Goal: Task Accomplishment & Management: Complete application form

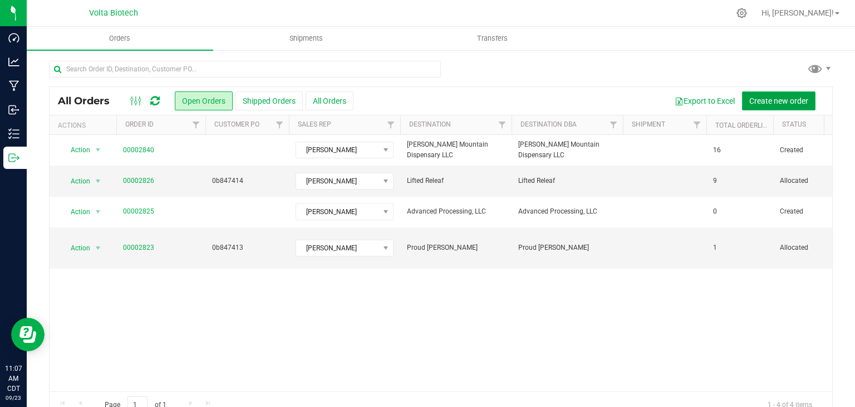
click at [755, 92] on button "Create new order" at bounding box center [779, 100] width 74 height 19
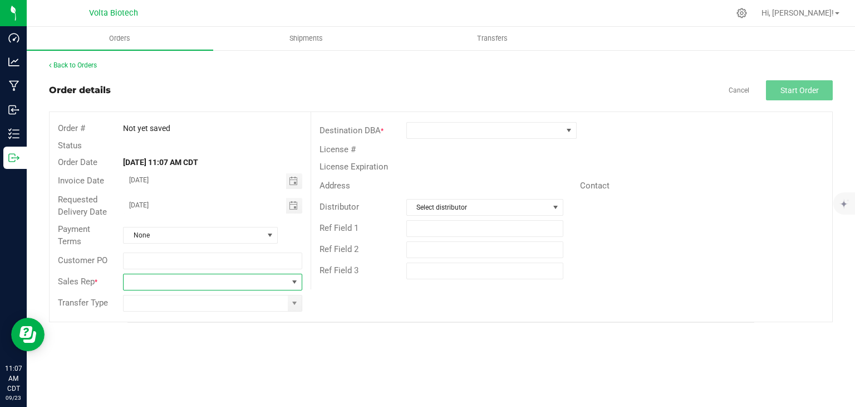
click at [272, 273] on span at bounding box center [212, 281] width 179 height 17
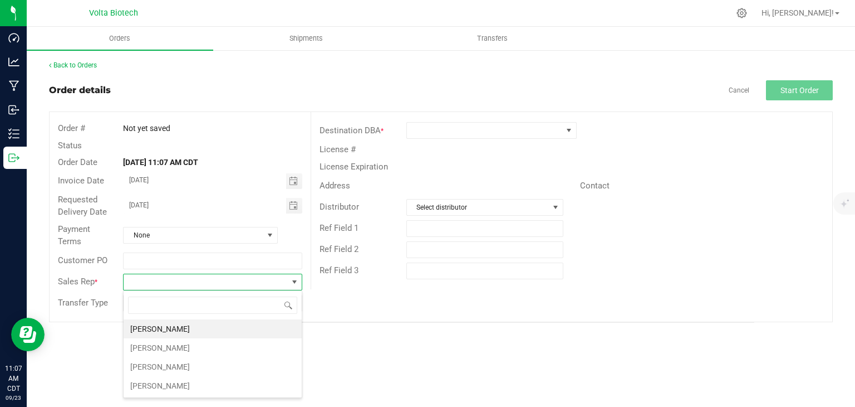
scroll to position [16, 179]
click at [248, 364] on li "[PERSON_NAME]" at bounding box center [213, 366] width 178 height 19
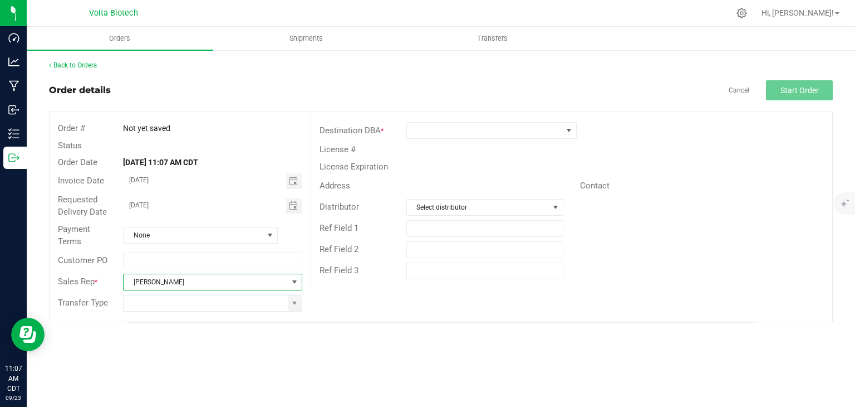
click at [517, 139] on div "Destination DBA *" at bounding box center [571, 130] width 521 height 21
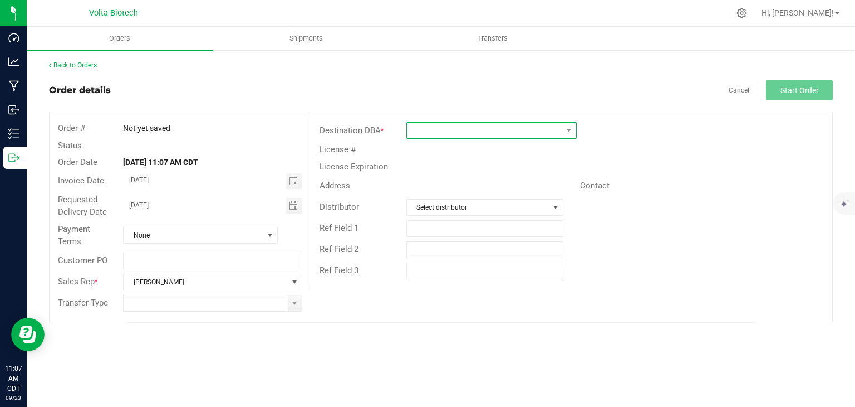
click at [509, 124] on span at bounding box center [484, 131] width 155 height 16
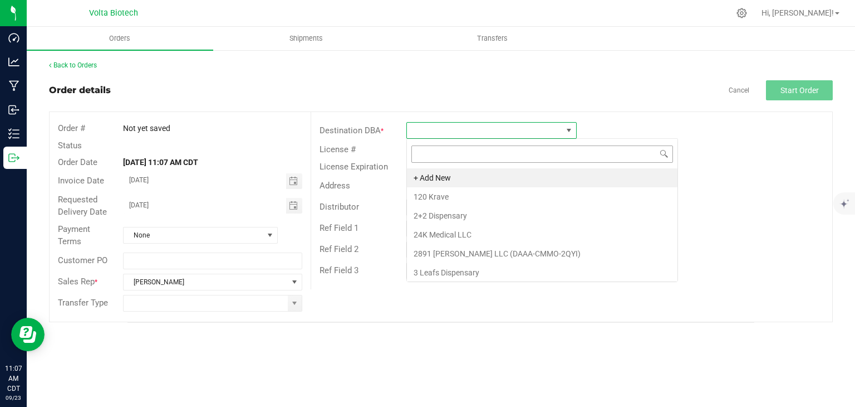
scroll to position [16, 170]
click at [496, 218] on li "2+2 Dispensary" at bounding box center [542, 215] width 271 height 19
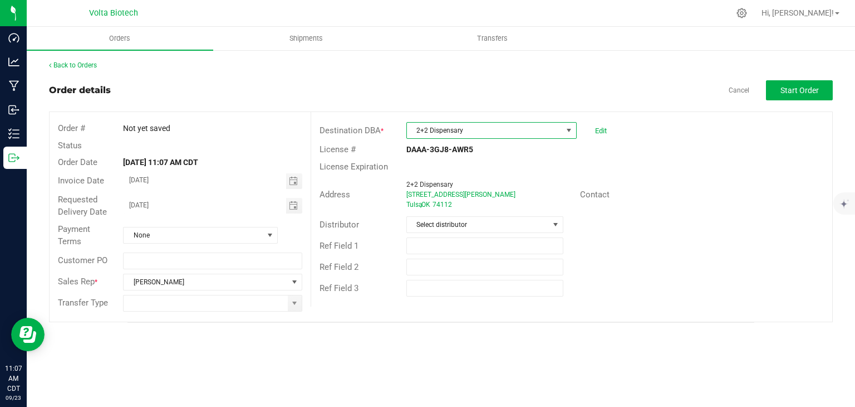
click at [522, 126] on span "2+2 Dispensary" at bounding box center [484, 131] width 155 height 16
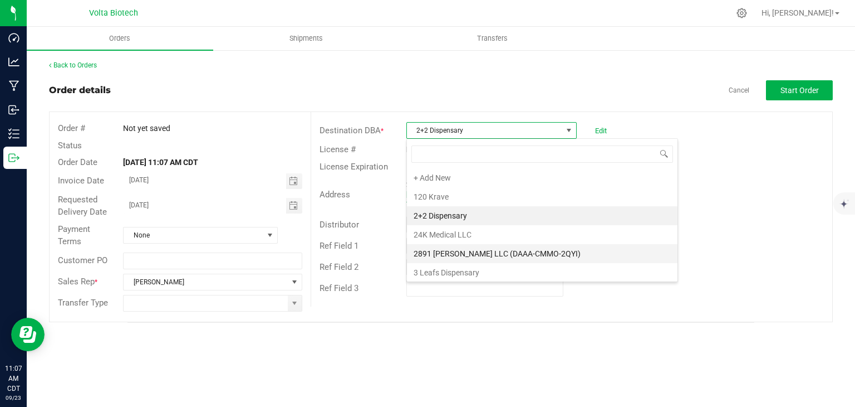
click at [495, 258] on li "2891 [PERSON_NAME] LLC (DAAA-CMMO-2QYI)" at bounding box center [542, 253] width 271 height 19
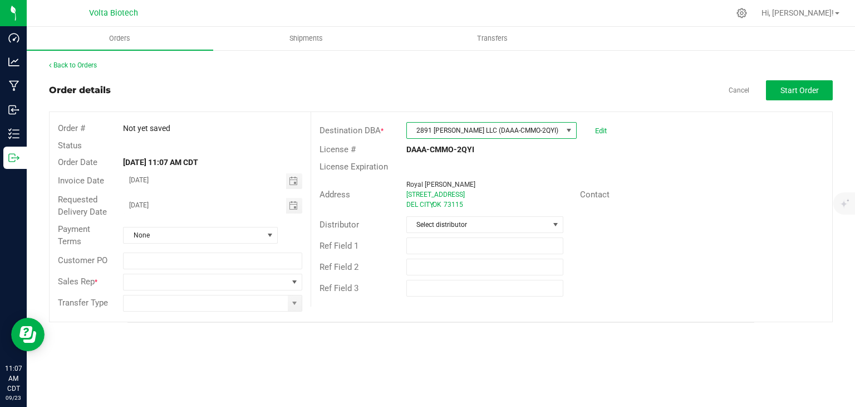
click at [509, 126] on span "2891 [PERSON_NAME] LLC (DAAA-CMMO-2QYI)" at bounding box center [484, 131] width 155 height 16
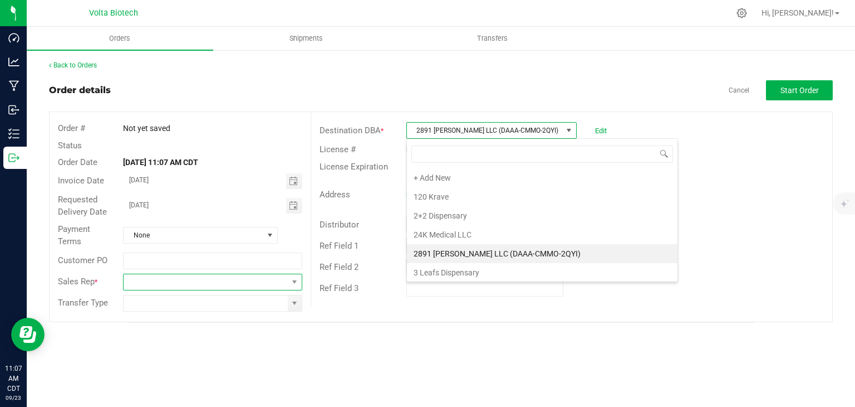
click at [276, 283] on span "NO DATA FOUND" at bounding box center [206, 282] width 164 height 16
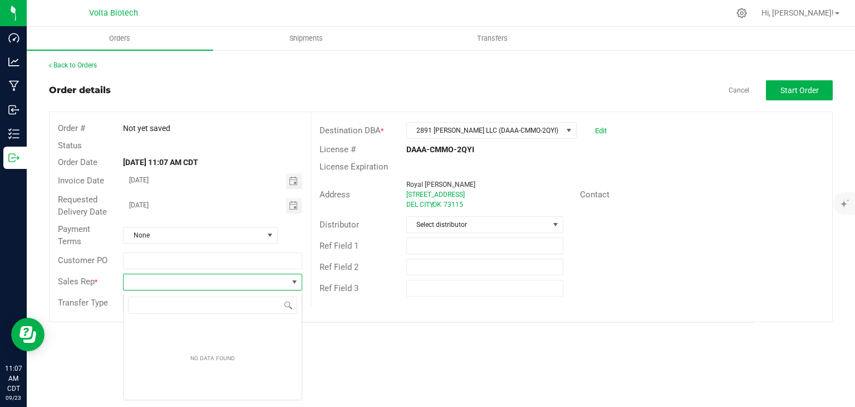
scroll to position [16, 179]
click at [560, 125] on span "2891 [PERSON_NAME] LLC (DAAA-CMMO-2QYI)" at bounding box center [484, 131] width 155 height 16
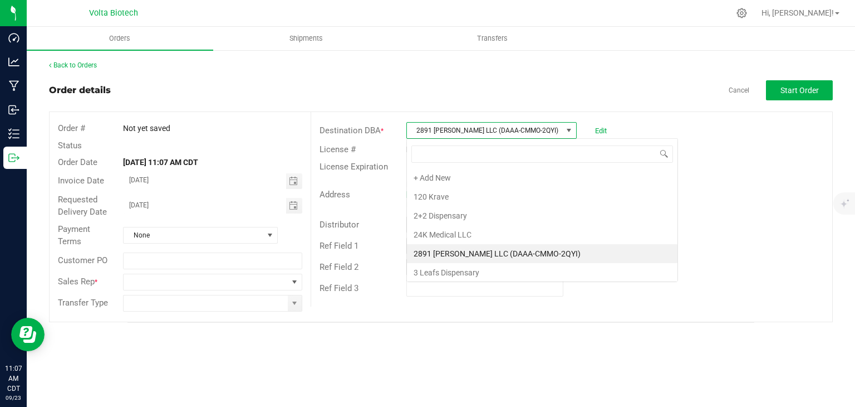
scroll to position [16, 170]
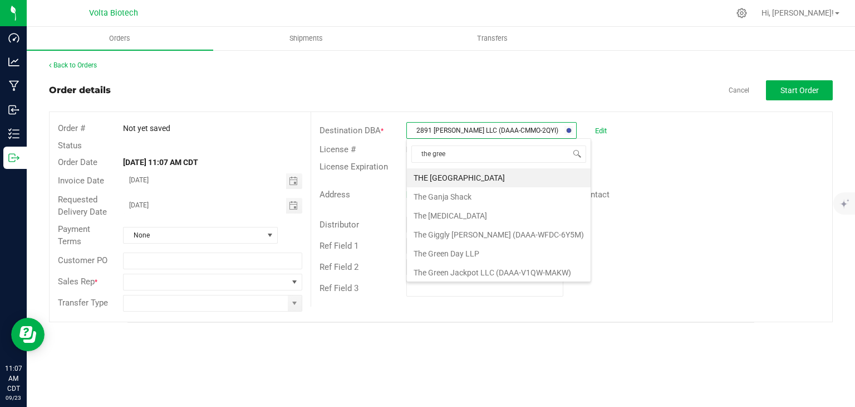
type input "the green"
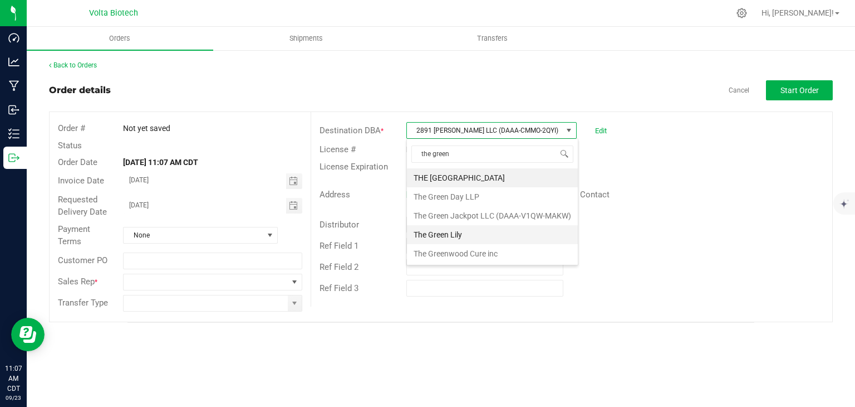
click at [527, 230] on li "The Green Lily" at bounding box center [492, 234] width 171 height 19
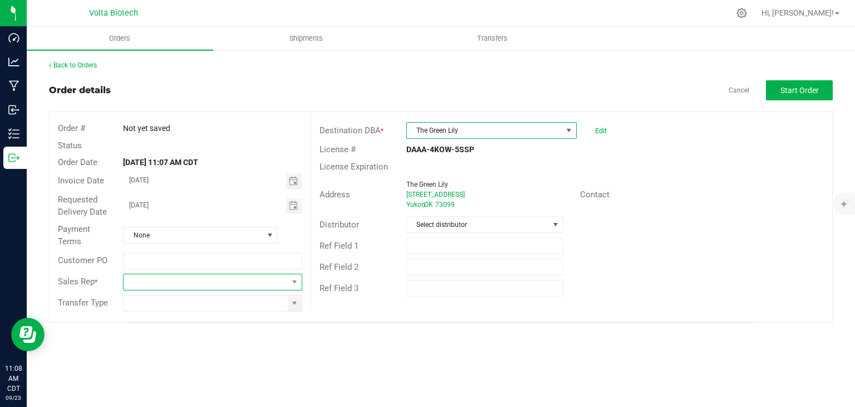
click at [159, 281] on span "NO DATA FOUND" at bounding box center [206, 282] width 164 height 16
drag, startPoint x: 490, startPoint y: 372, endPoint x: 462, endPoint y: 350, distance: 34.9
click at [489, 369] on div "Orders Shipments Transfers Back to Orders Order details Cancel Start Order Orde…" at bounding box center [441, 217] width 829 height 380
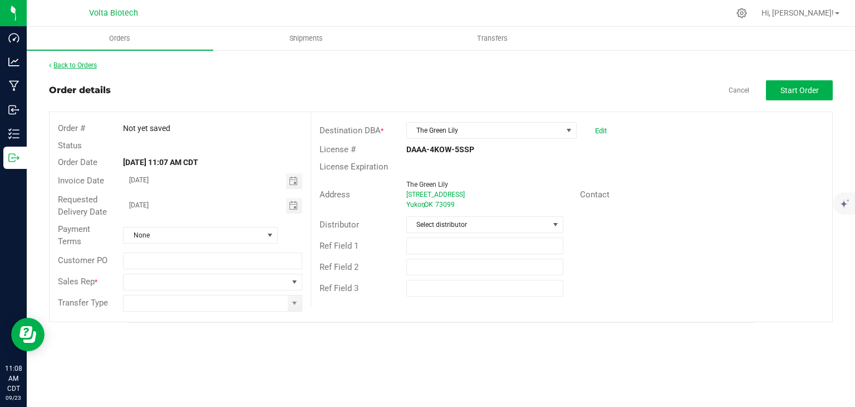
click at [91, 62] on link "Back to Orders" at bounding box center [73, 65] width 48 height 8
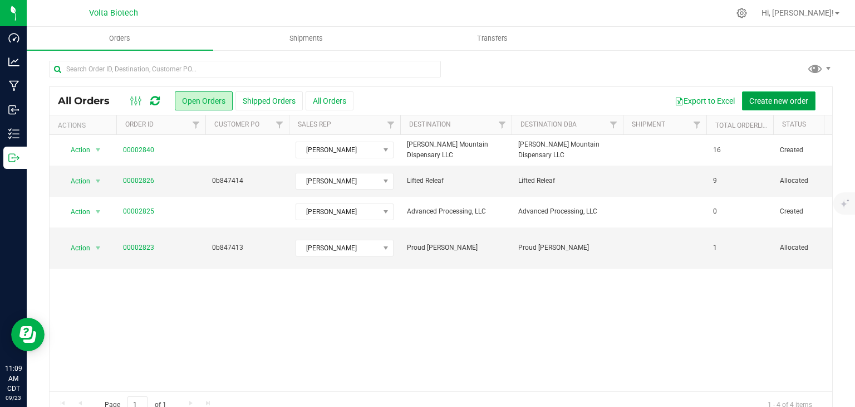
click at [751, 97] on span "Create new order" at bounding box center [779, 100] width 59 height 9
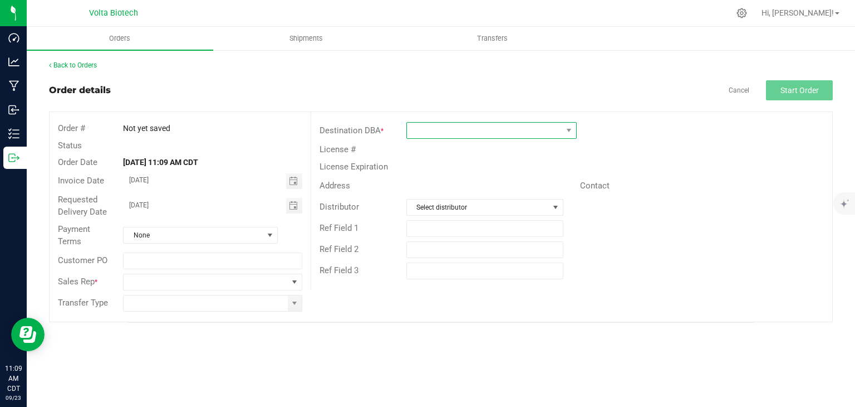
click at [502, 132] on span at bounding box center [484, 131] width 155 height 16
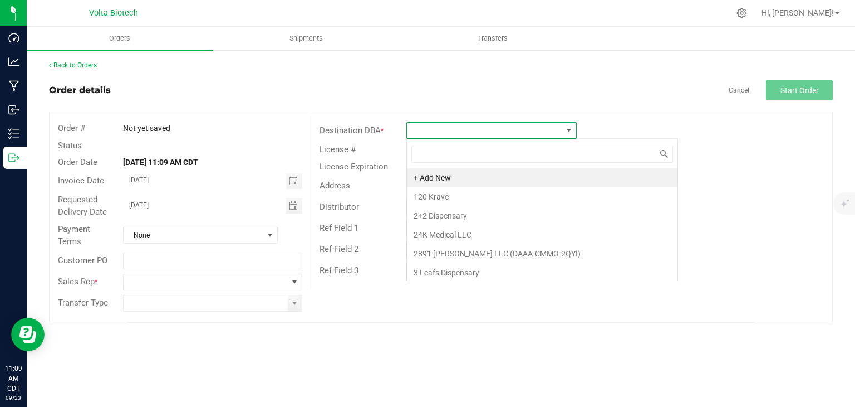
scroll to position [16, 170]
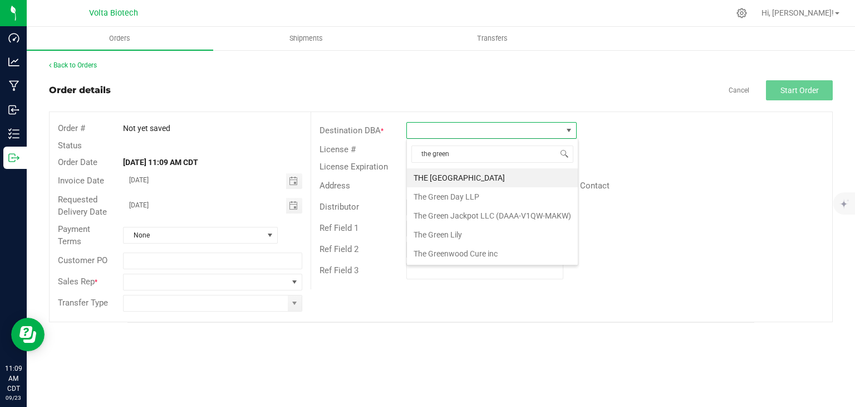
type input "the green"
click at [456, 234] on li "The Green Lily" at bounding box center [492, 234] width 171 height 19
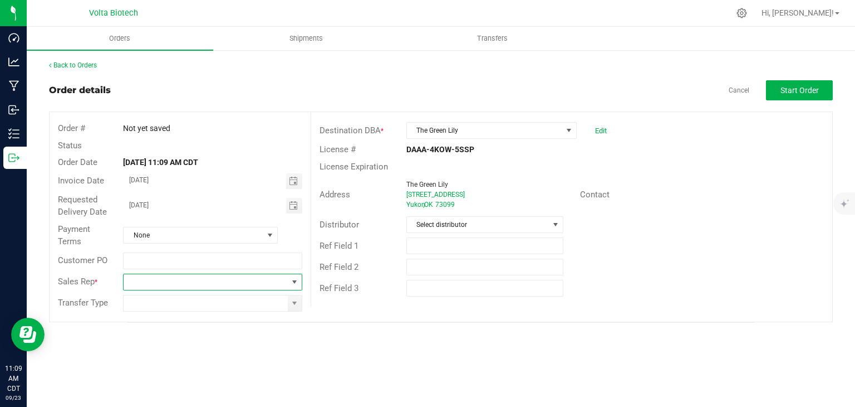
click at [298, 276] on span "NO DATA FOUND" at bounding box center [295, 282] width 14 height 16
click at [413, 376] on div "Orders Shipments Transfers Back to Orders Order details Cancel Start Order Orde…" at bounding box center [441, 217] width 829 height 380
click at [82, 62] on link "Back to Orders" at bounding box center [73, 65] width 48 height 8
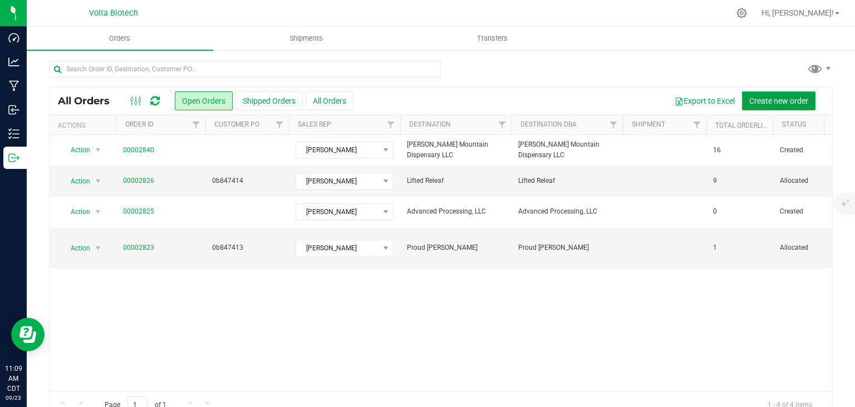
click at [751, 100] on span "Create new order" at bounding box center [779, 100] width 59 height 9
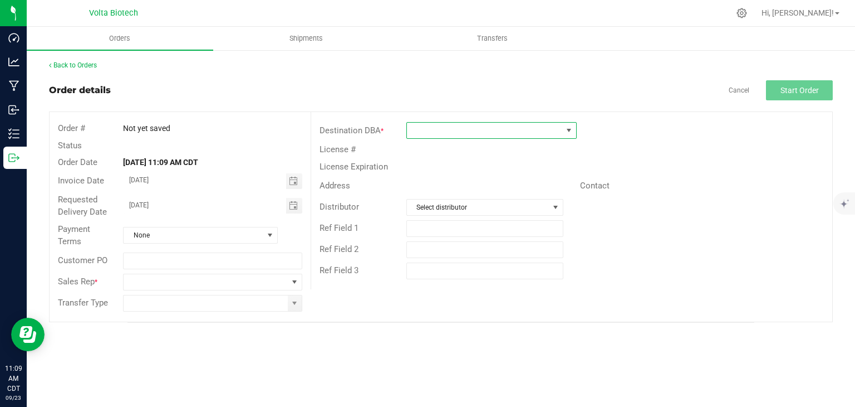
click at [572, 134] on span at bounding box center [570, 131] width 14 height 16
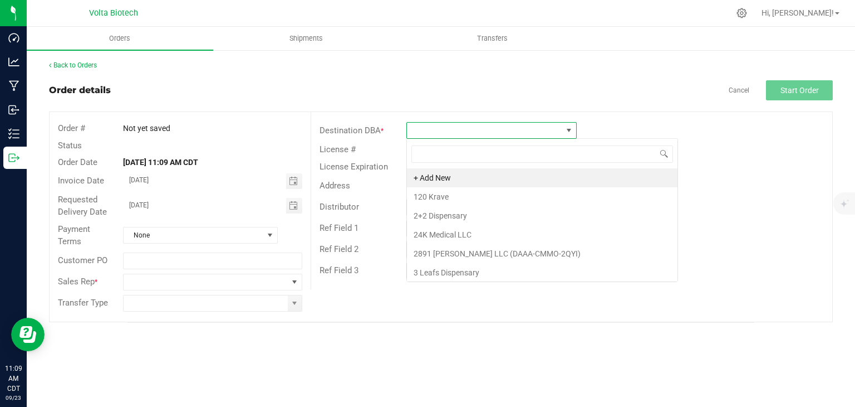
scroll to position [16, 170]
type input "dank plu"
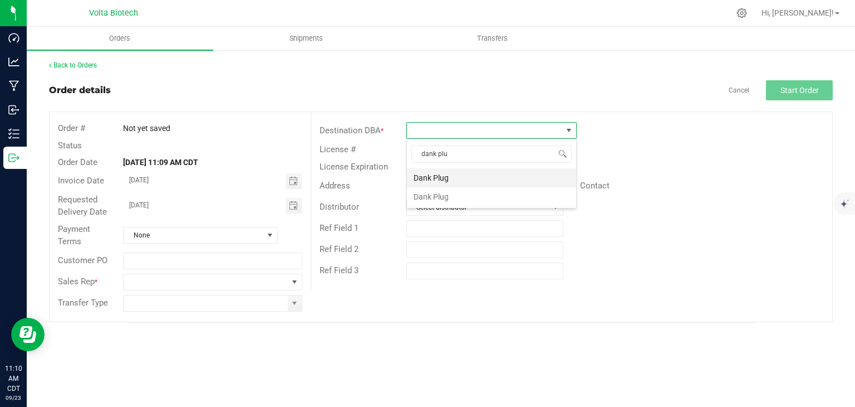
click at [517, 176] on li "Dank Plug" at bounding box center [491, 177] width 169 height 19
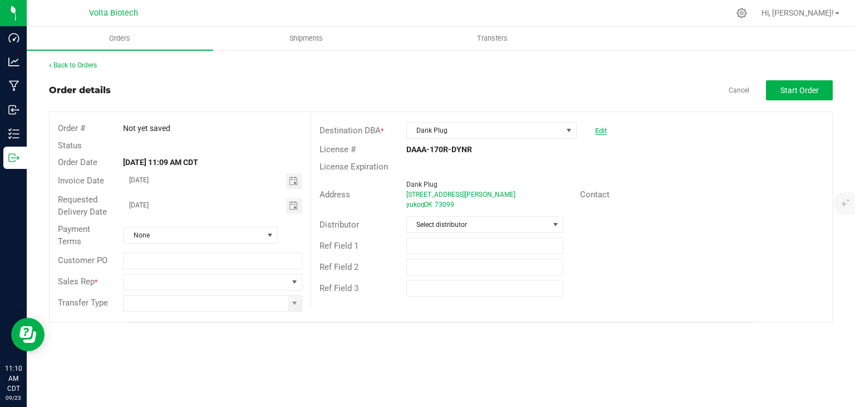
click at [604, 130] on link "Edit" at bounding box center [601, 130] width 12 height 8
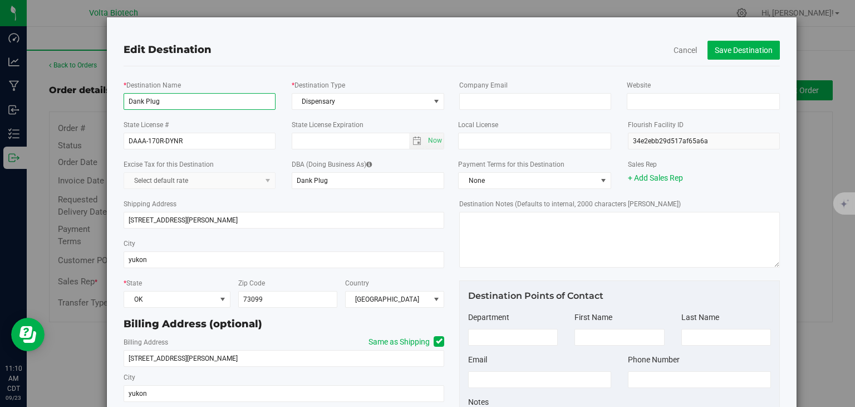
click at [209, 103] on input "Dank Plug" at bounding box center [200, 101] width 152 height 17
type input "Dank Plug - [GEOGRAPHIC_DATA]"
click at [727, 47] on button "Save Destination" at bounding box center [744, 50] width 72 height 19
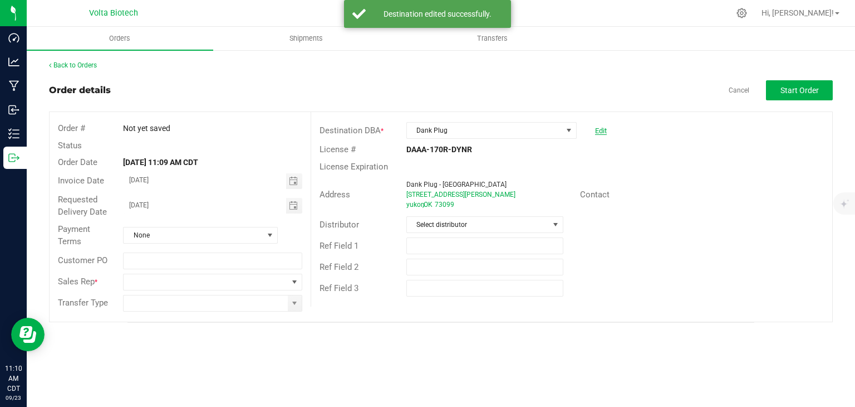
click at [599, 128] on link "Edit" at bounding box center [601, 130] width 12 height 8
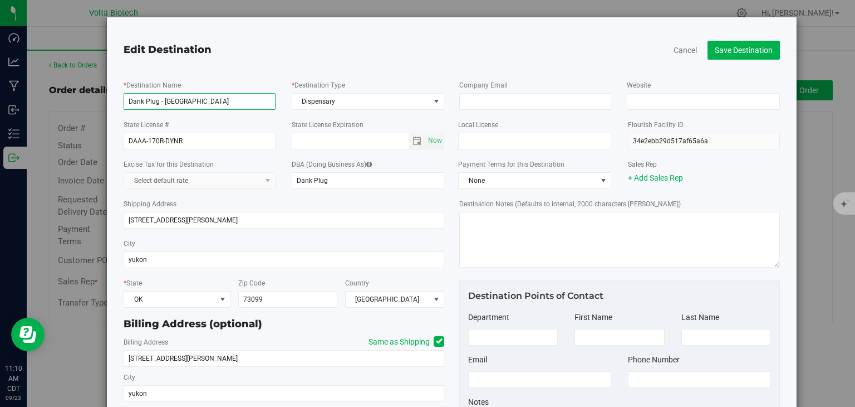
drag, startPoint x: 221, startPoint y: 101, endPoint x: 159, endPoint y: 100, distance: 61.8
click at [159, 100] on input "Dank Plug - [GEOGRAPHIC_DATA]" at bounding box center [200, 101] width 152 height 17
type input "Dank Plug"
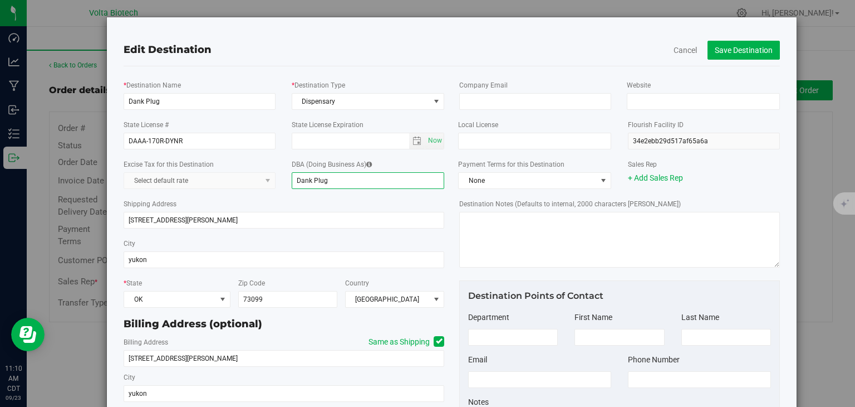
click at [366, 180] on input "Dank Plug" at bounding box center [368, 180] width 153 height 17
paste input "- [GEOGRAPHIC_DATA]"
type input "Dank Plug - [GEOGRAPHIC_DATA]"
click at [723, 47] on button "Save Destination" at bounding box center [744, 50] width 72 height 19
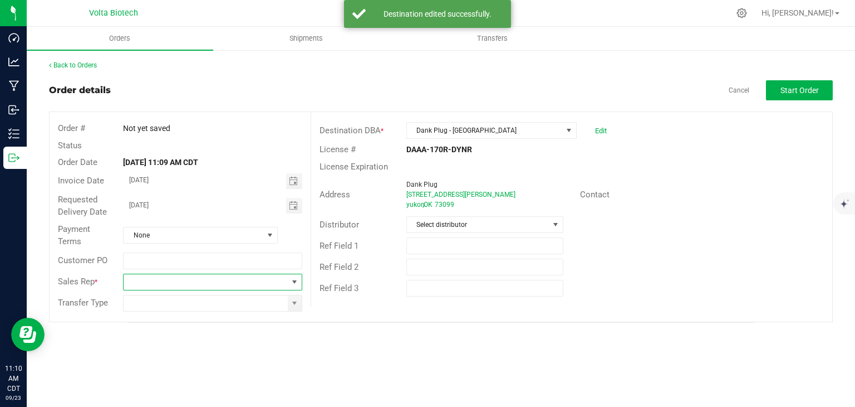
click at [296, 277] on span at bounding box center [294, 281] width 9 height 9
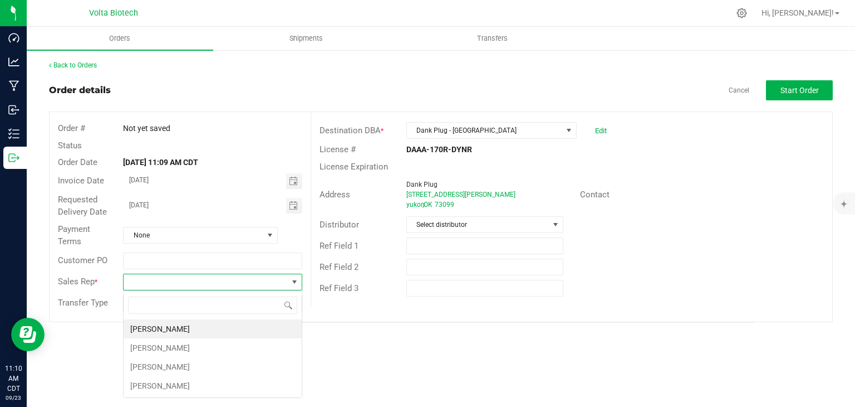
scroll to position [16, 179]
drag, startPoint x: 255, startPoint y: 369, endPoint x: 265, endPoint y: 364, distance: 11.0
click at [256, 366] on li "[PERSON_NAME]" at bounding box center [213, 366] width 178 height 19
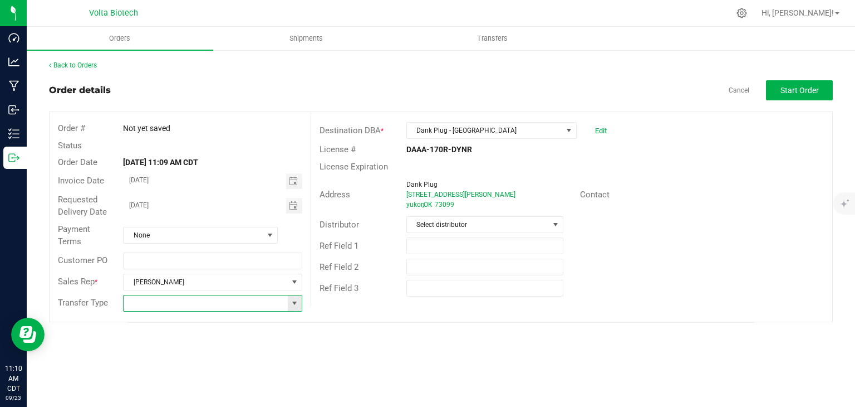
click at [225, 307] on input at bounding box center [206, 303] width 164 height 16
click at [299, 305] on span at bounding box center [294, 303] width 9 height 9
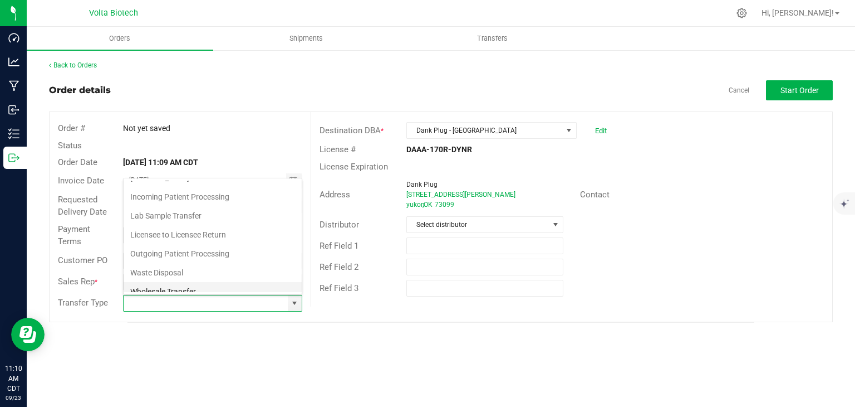
scroll to position [19, 0]
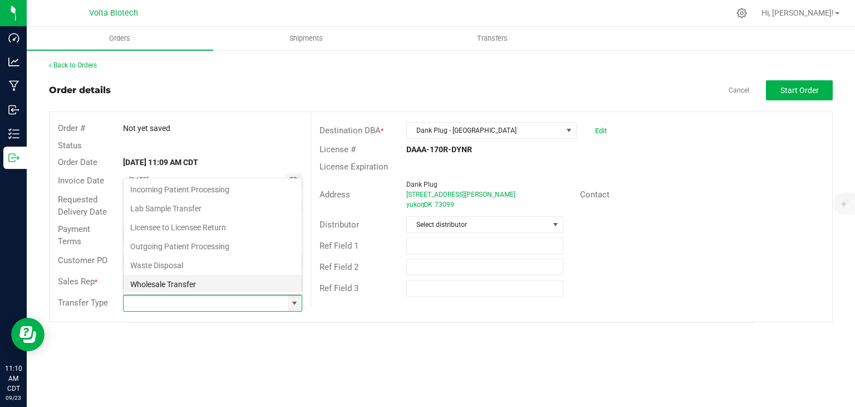
click at [240, 283] on li "Wholesale Transfer" at bounding box center [213, 284] width 178 height 19
type input "Wholesale Transfer"
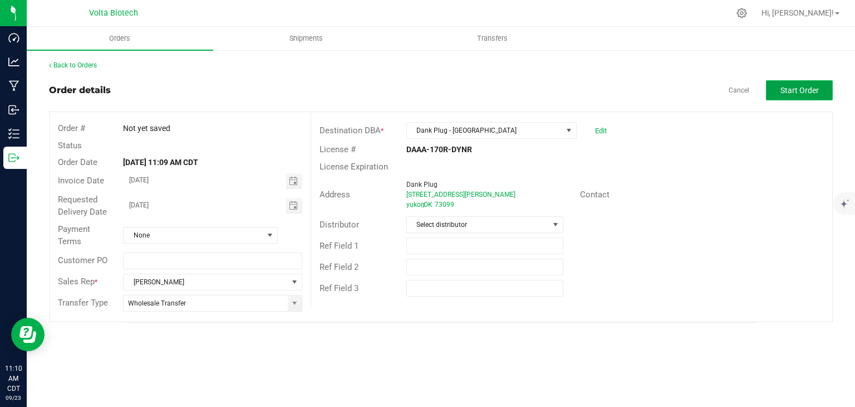
click at [785, 90] on span "Start Order" at bounding box center [800, 90] width 38 height 9
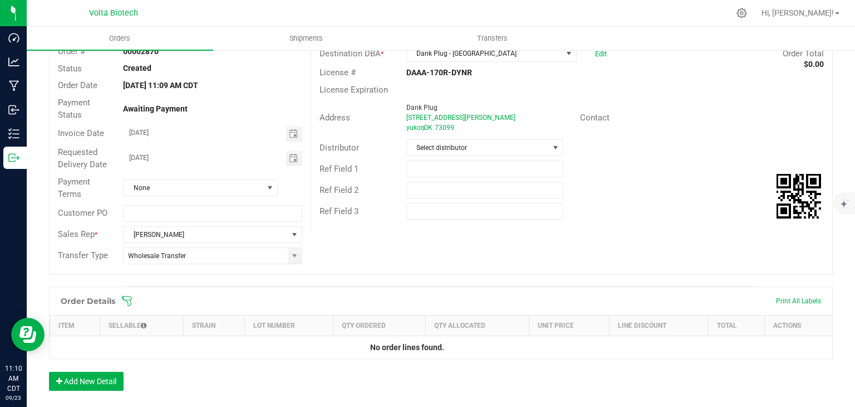
scroll to position [223, 0]
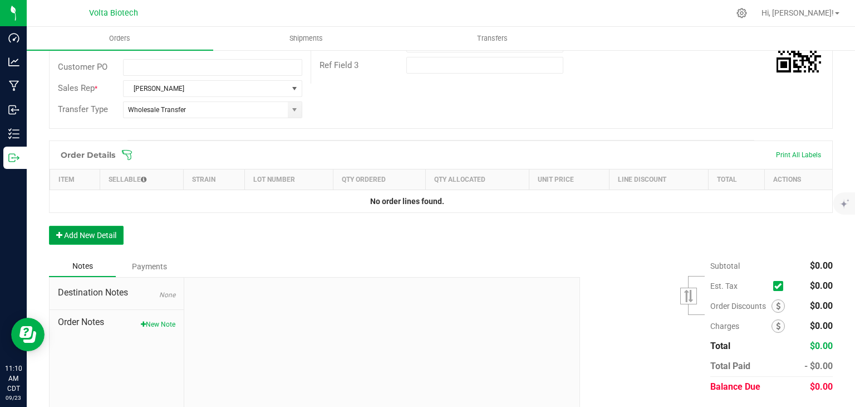
click at [99, 234] on button "Add New Detail" at bounding box center [86, 235] width 75 height 19
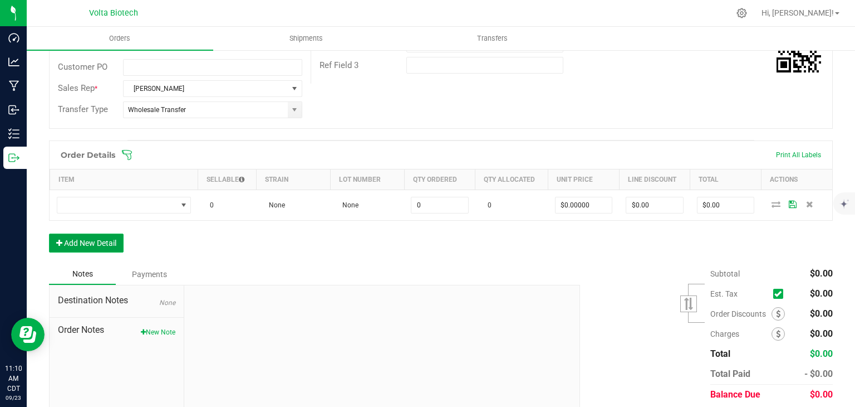
click at [99, 241] on button "Add New Detail" at bounding box center [86, 242] width 75 height 19
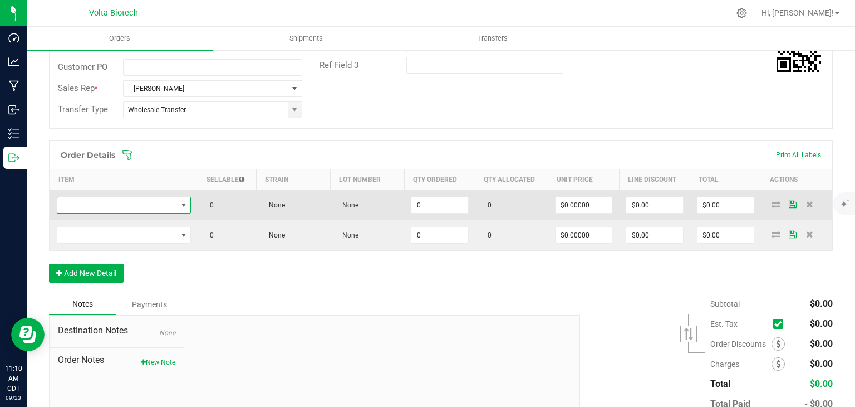
click at [185, 202] on span "NO DATA FOUND" at bounding box center [183, 205] width 9 height 9
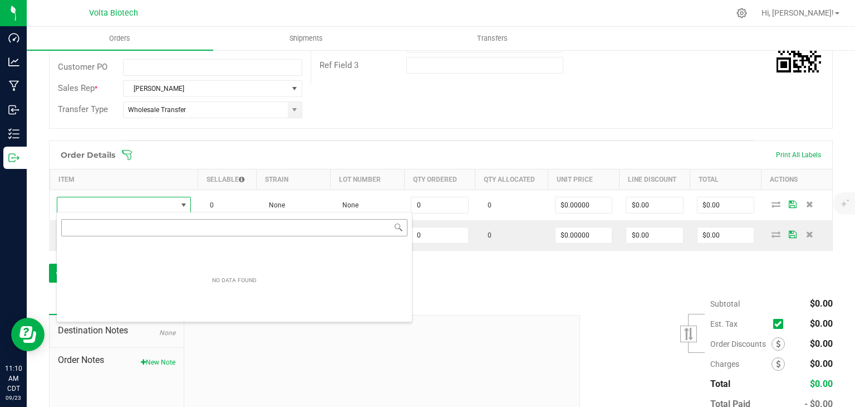
scroll to position [16, 131]
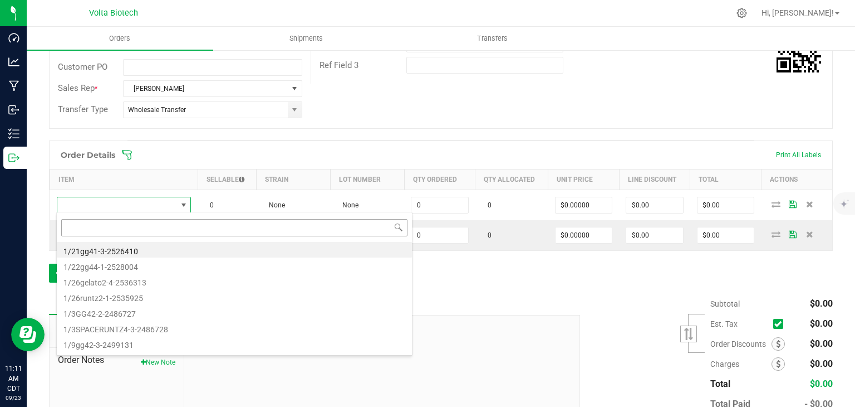
click at [175, 223] on input at bounding box center [234, 227] width 346 height 17
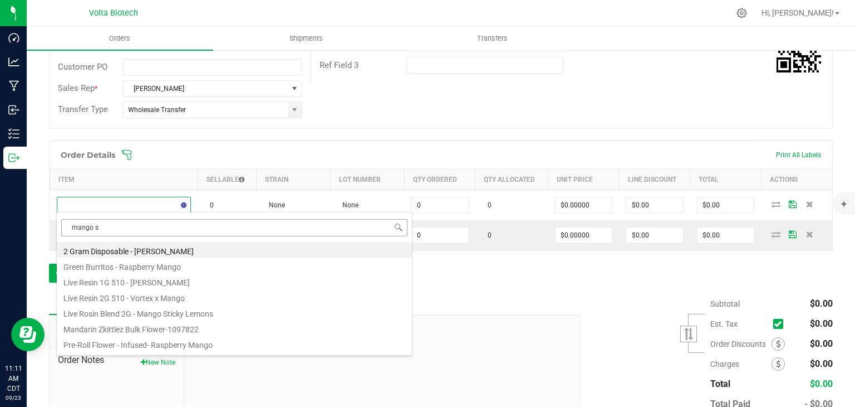
type input "mango st"
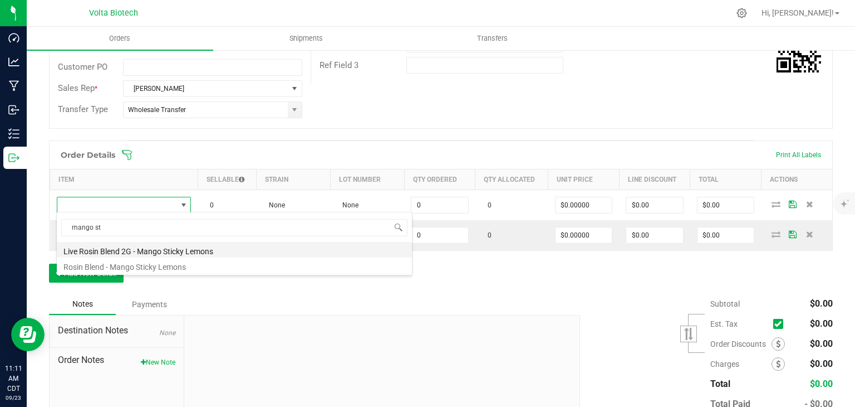
click at [170, 250] on li "Live Rosin Blend 2G - Mango Sticky Lemons" at bounding box center [234, 250] width 355 height 16
type input "0 ea"
type input "$14.50000"
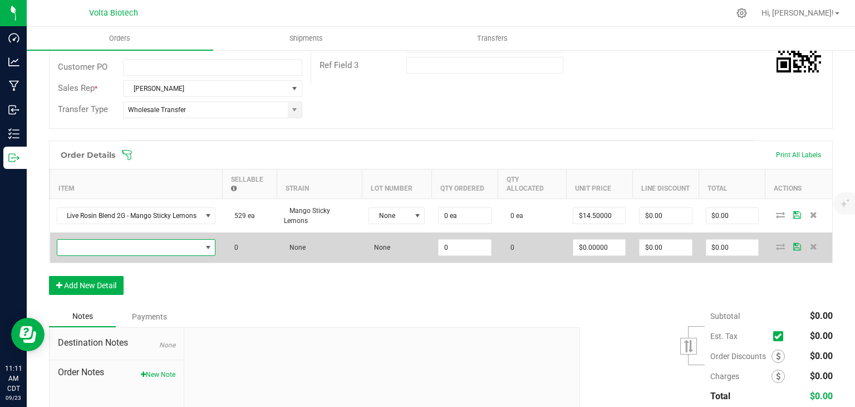
click at [169, 246] on span "NO DATA FOUND" at bounding box center [129, 247] width 144 height 16
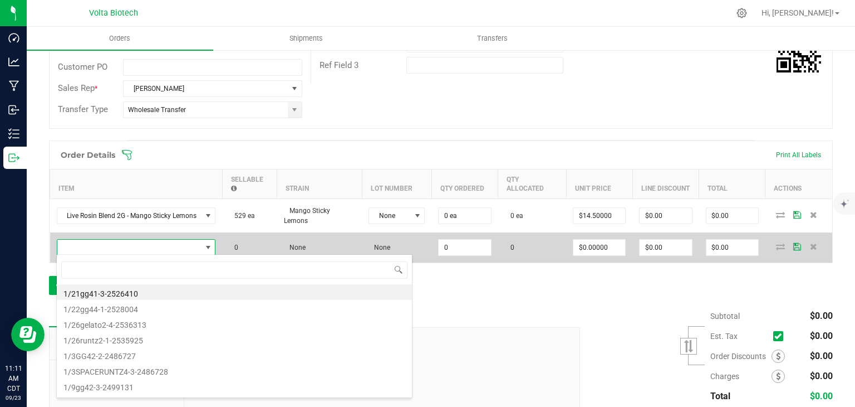
scroll to position [16, 159]
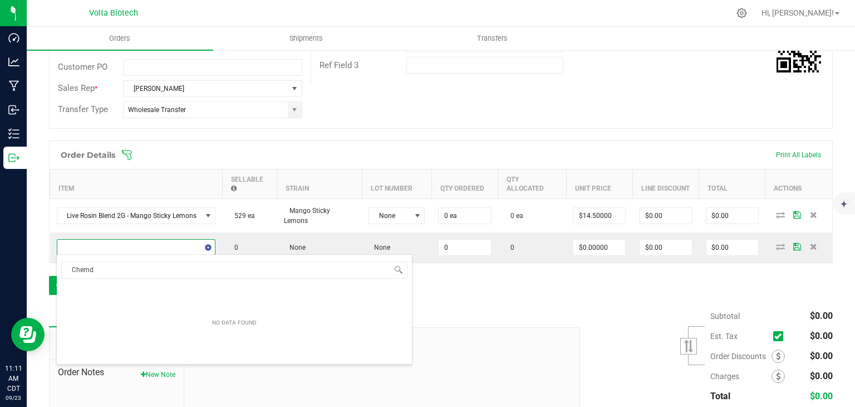
type input "Chem"
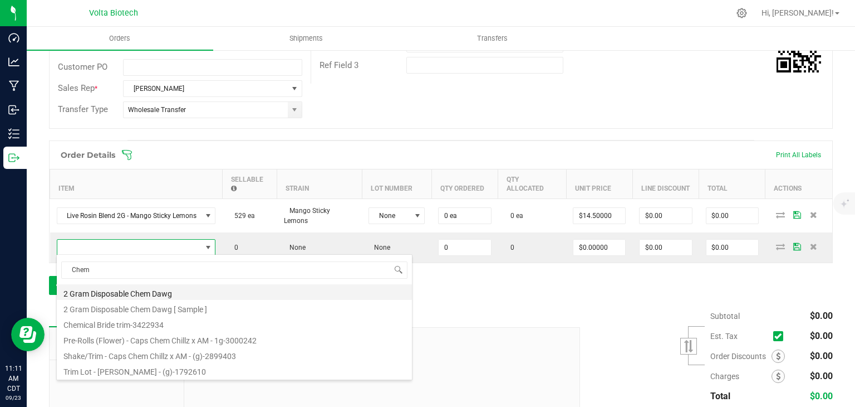
click at [154, 293] on li "2 Gram Disposable Chem Dawg" at bounding box center [234, 292] width 355 height 16
type input "0 ea"
type input "$12.50000"
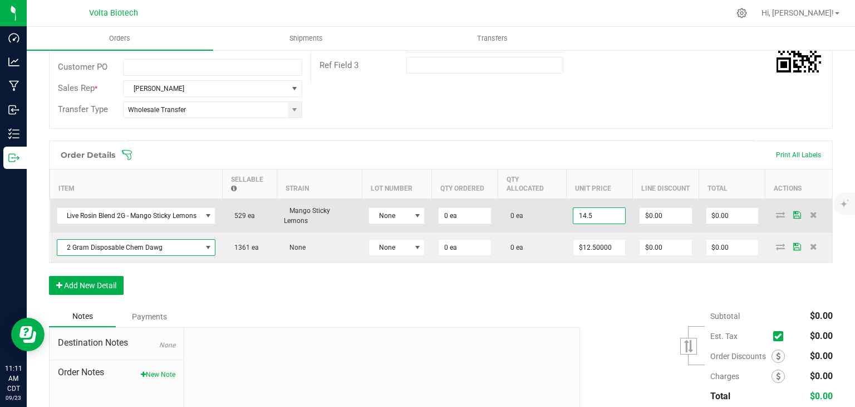
click at [610, 214] on input "14.5" at bounding box center [600, 216] width 52 height 16
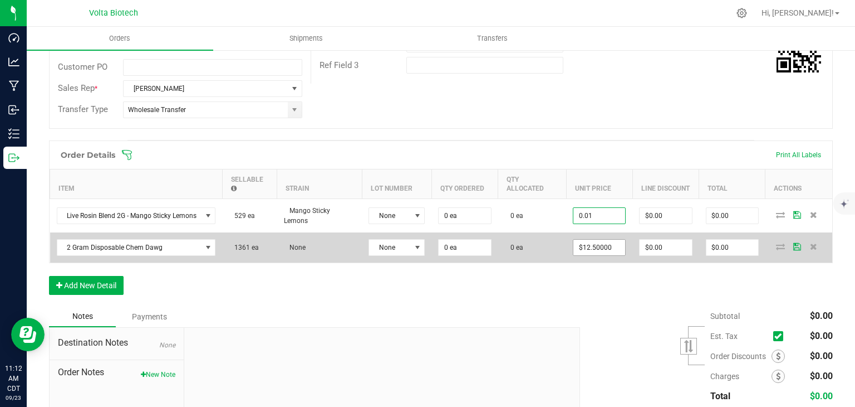
type input "$0.01000"
click at [603, 246] on input "12.5" at bounding box center [600, 247] width 52 height 16
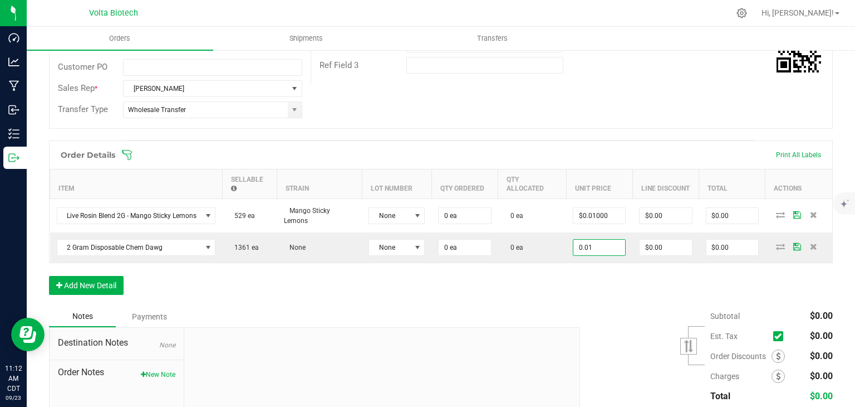
type input "$0.01000"
click at [624, 285] on div "Order Details Print All Labels Item Sellable Strain Lot Number Qty Ordered Qty …" at bounding box center [441, 222] width 784 height 165
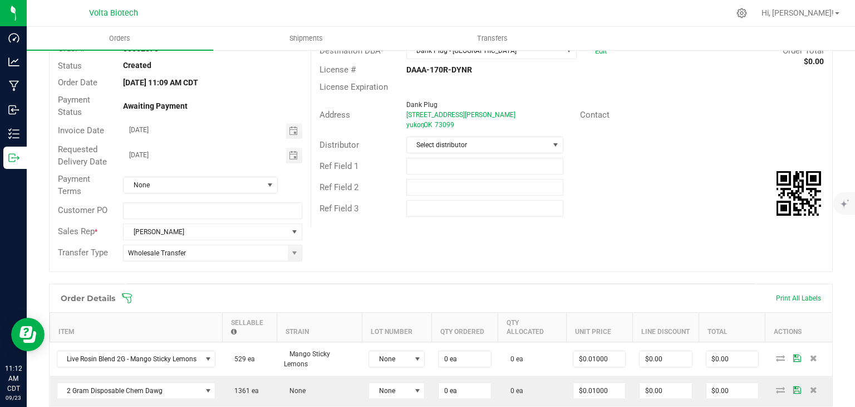
scroll to position [0, 0]
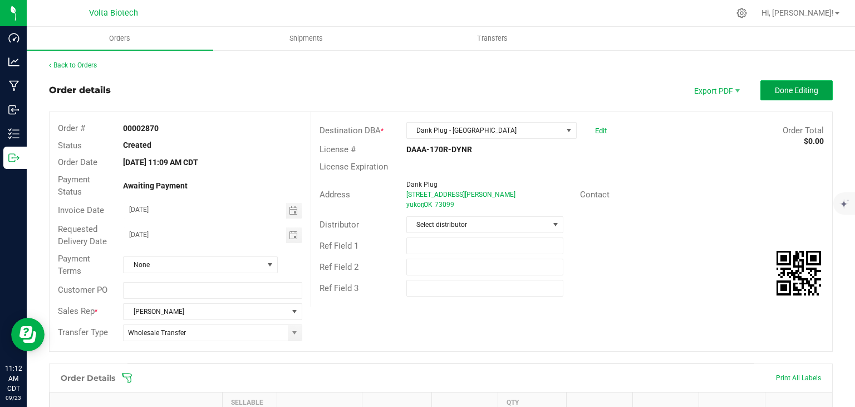
click at [803, 86] on span "Done Editing" at bounding box center [796, 90] width 43 height 9
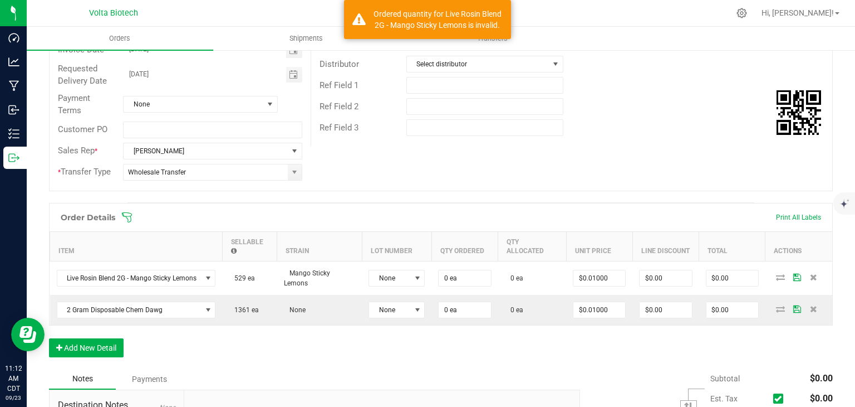
scroll to position [302, 0]
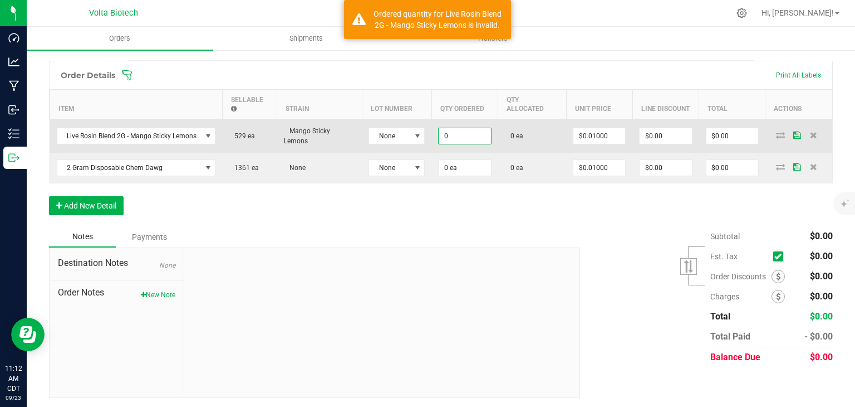
click at [453, 128] on input "0" at bounding box center [465, 136] width 52 height 16
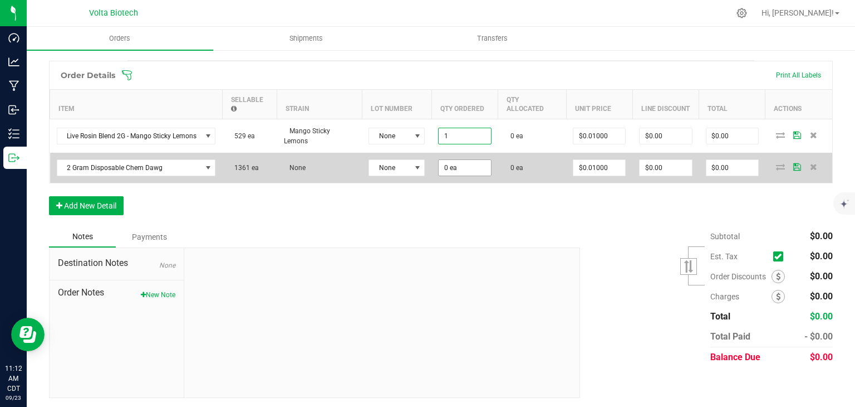
type input "1 ea"
type input "$0.01"
click at [445, 165] on input "0" at bounding box center [465, 168] width 52 height 16
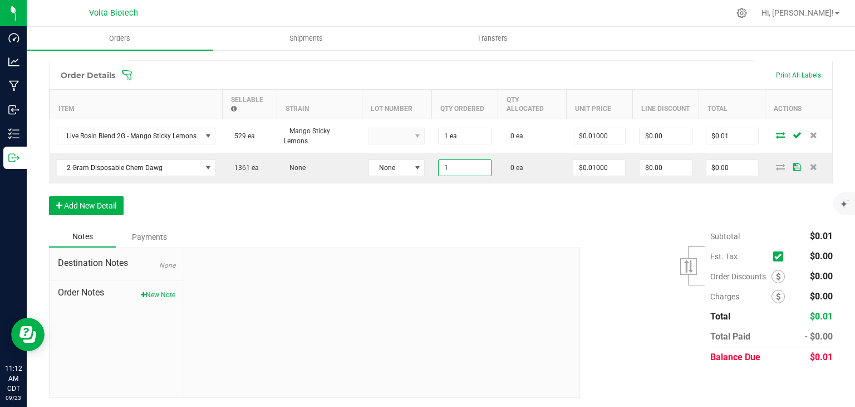
type input "1 ea"
type input "$0.01"
click at [477, 218] on div "Order Details Print All Labels Item Sellable Strain Lot Number Qty Ordered Qty …" at bounding box center [441, 143] width 784 height 165
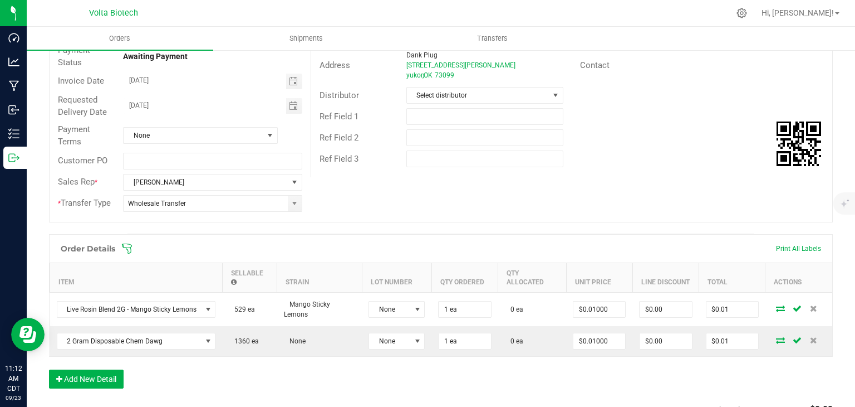
scroll to position [0, 0]
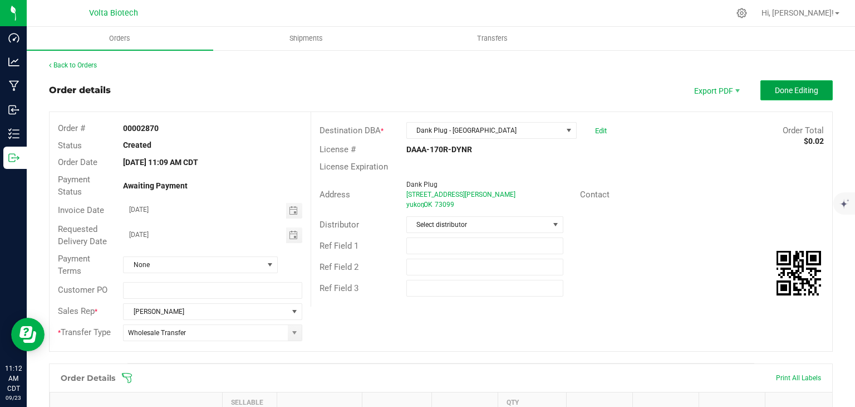
click at [775, 92] on span "Done Editing" at bounding box center [796, 90] width 43 height 9
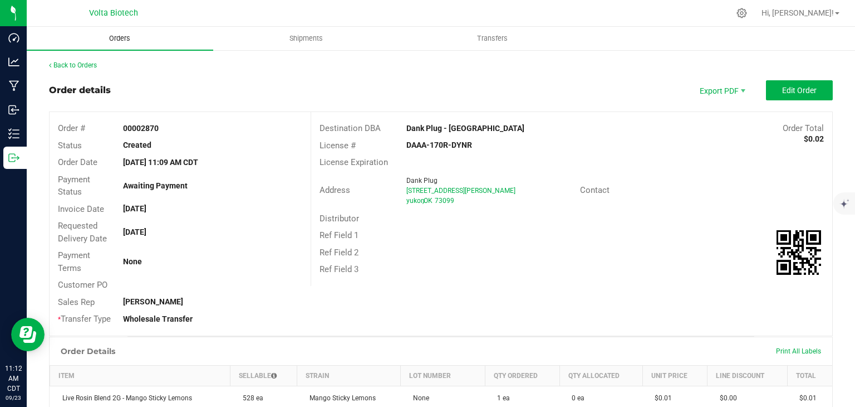
click at [134, 37] on span "Orders" at bounding box center [119, 38] width 51 height 10
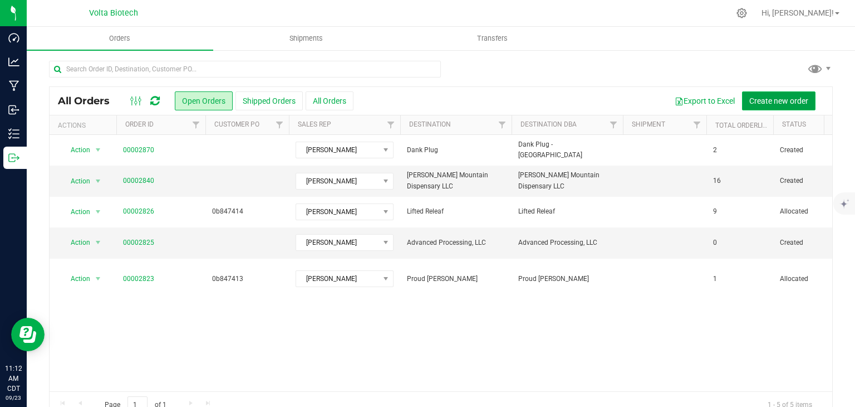
click at [776, 100] on span "Create new order" at bounding box center [779, 100] width 59 height 9
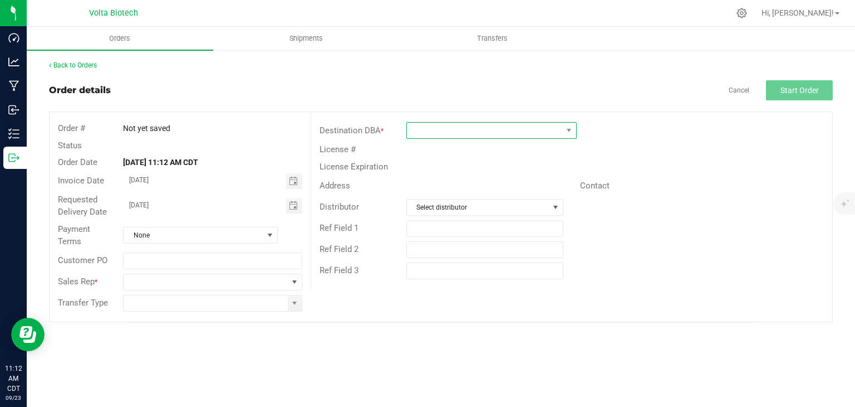
click at [439, 125] on span at bounding box center [484, 131] width 155 height 16
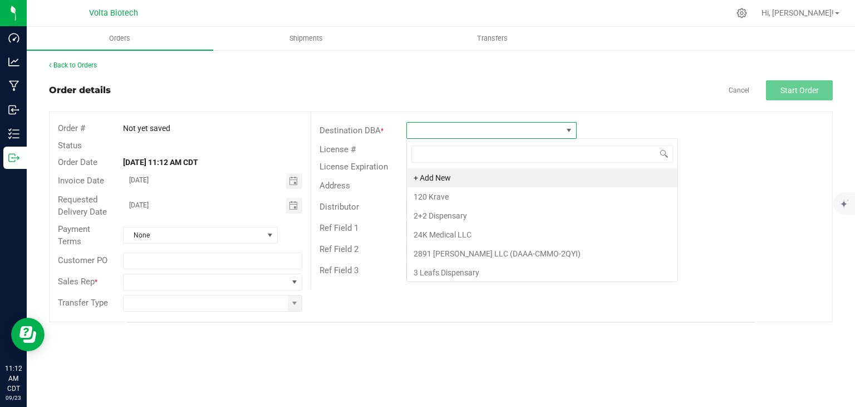
scroll to position [16, 170]
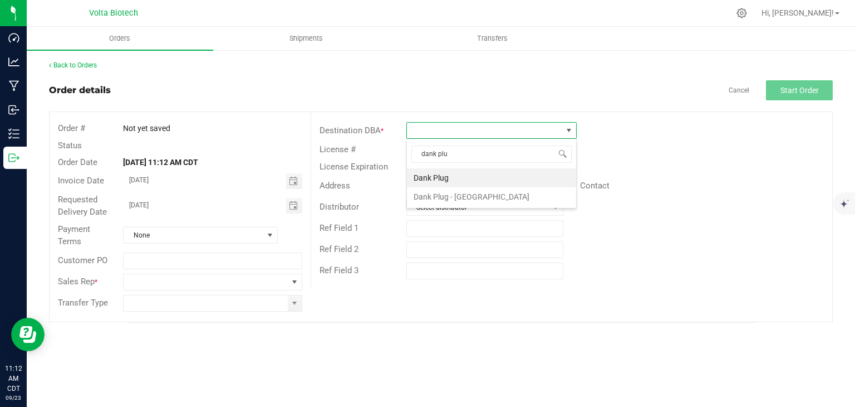
type input "dank plug"
click at [449, 173] on li "Dank Plug" at bounding box center [491, 177] width 169 height 19
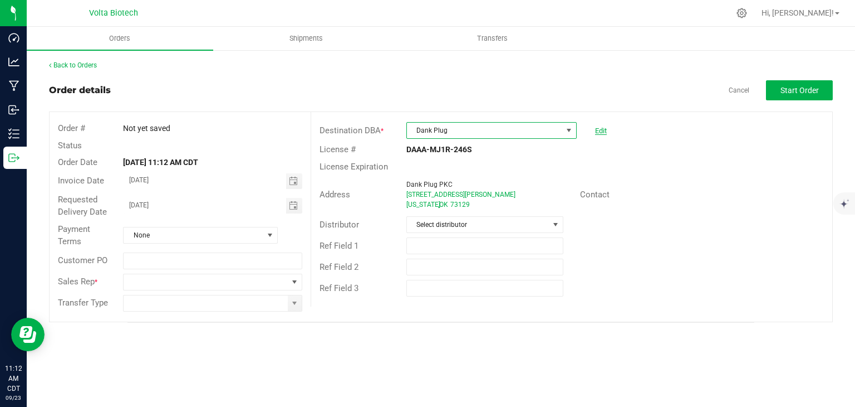
click at [598, 130] on link "Edit" at bounding box center [601, 130] width 12 height 8
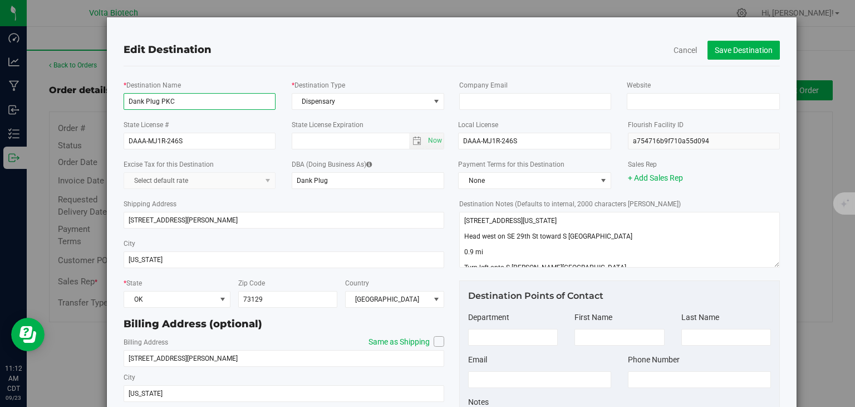
drag, startPoint x: 173, startPoint y: 102, endPoint x: 157, endPoint y: 99, distance: 17.0
click at [157, 99] on input "Dank Plug PKC" at bounding box center [200, 101] width 152 height 17
type input "Dank Plug"
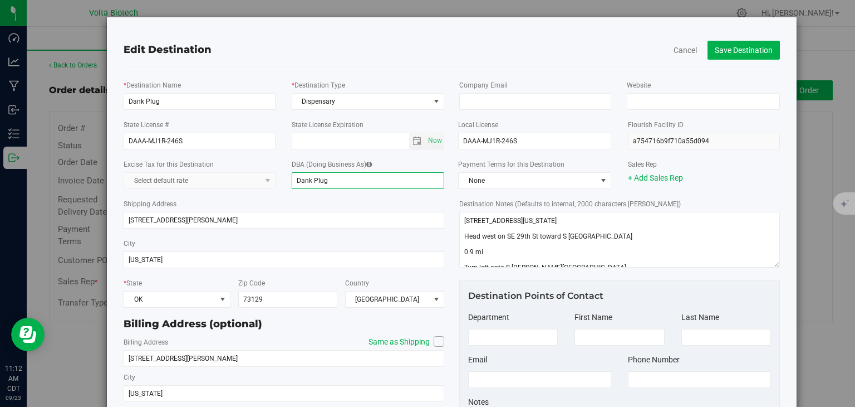
click at [336, 180] on input "Dank Plug" at bounding box center [368, 180] width 153 height 17
click at [757, 52] on button "Save Destination" at bounding box center [744, 50] width 72 height 19
drag, startPoint x: 351, startPoint y: 181, endPoint x: 325, endPoint y: 179, distance: 26.3
click at [325, 179] on input "Dank Plug - OKC" at bounding box center [368, 180] width 153 height 17
type input "Dank Plug"
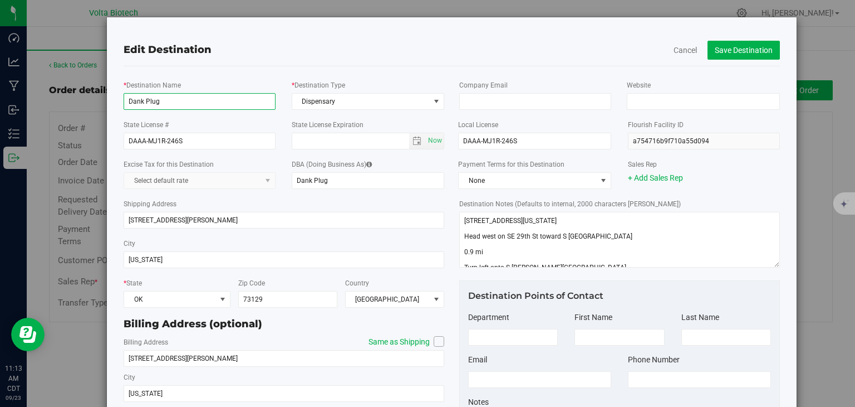
click at [211, 102] on input "Dank Plug" at bounding box center [200, 101] width 152 height 17
paste input "- OKC"
type input "Dank Plug - OKC"
click at [749, 49] on button "Save Destination" at bounding box center [744, 50] width 72 height 19
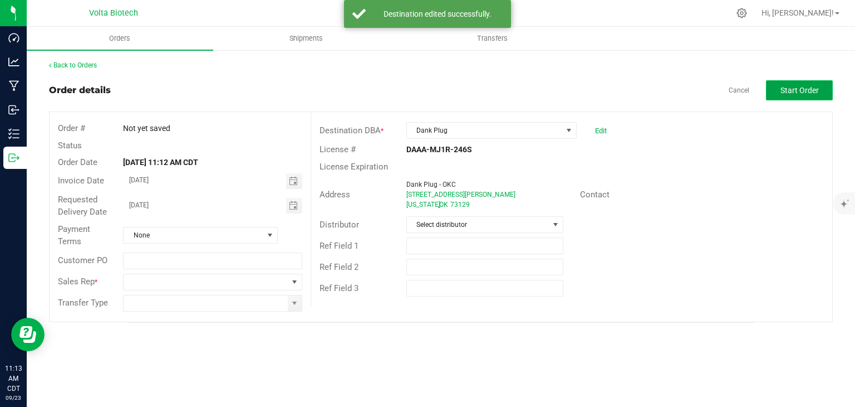
click at [816, 94] on span "Start Order" at bounding box center [800, 90] width 38 height 9
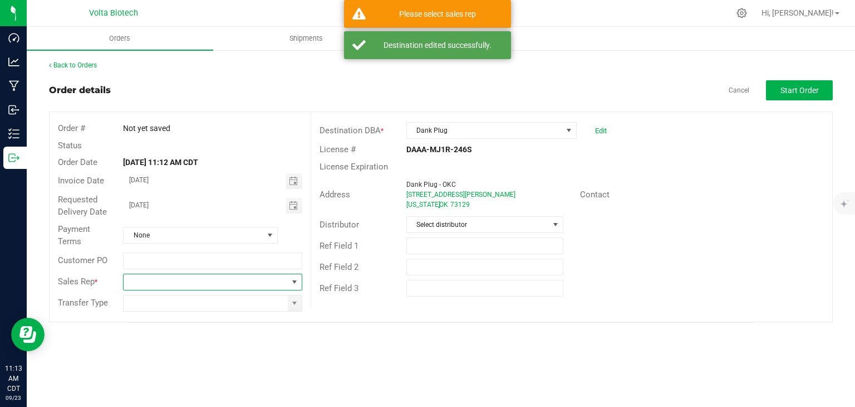
click at [237, 283] on span at bounding box center [206, 282] width 164 height 16
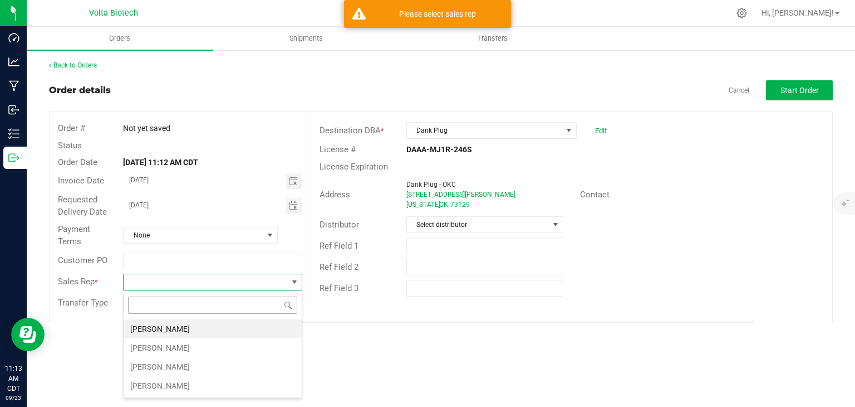
scroll to position [16, 179]
click at [207, 369] on li "[PERSON_NAME]" at bounding box center [213, 366] width 178 height 19
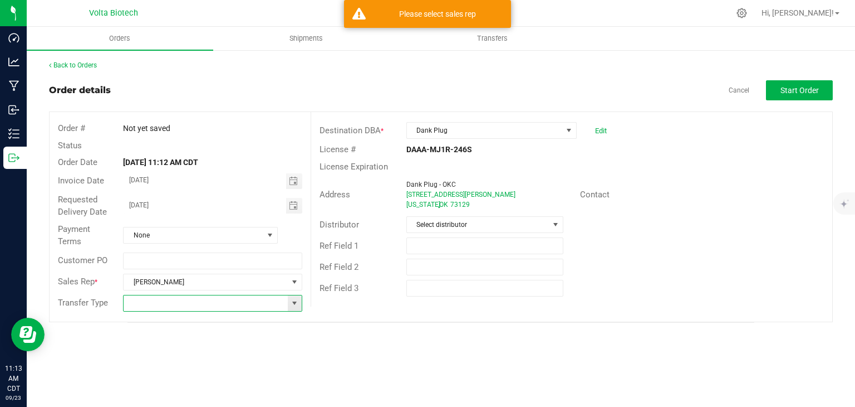
click at [228, 303] on input at bounding box center [206, 303] width 164 height 16
click at [296, 305] on span at bounding box center [294, 303] width 9 height 9
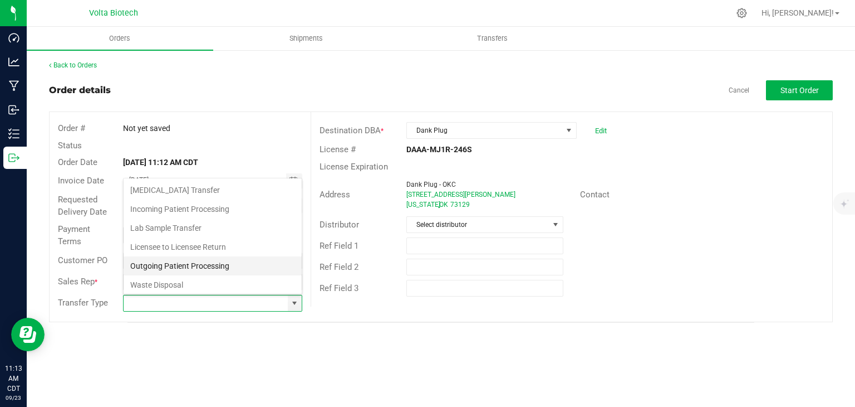
scroll to position [19, 0]
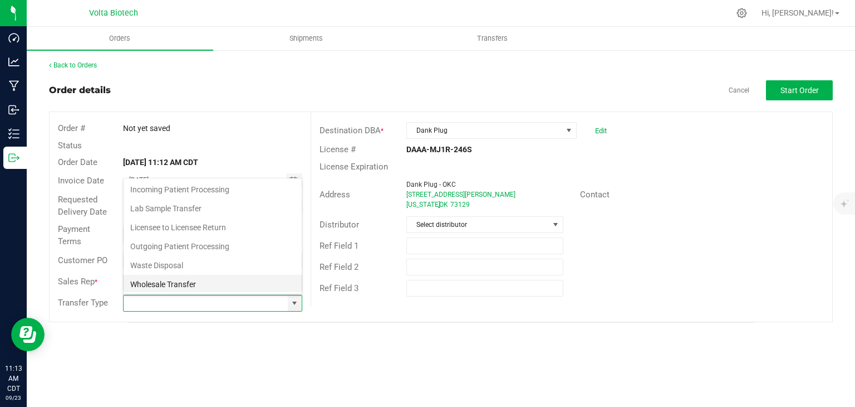
click at [229, 278] on li "Wholesale Transfer" at bounding box center [213, 284] width 178 height 19
type input "Wholesale Transfer"
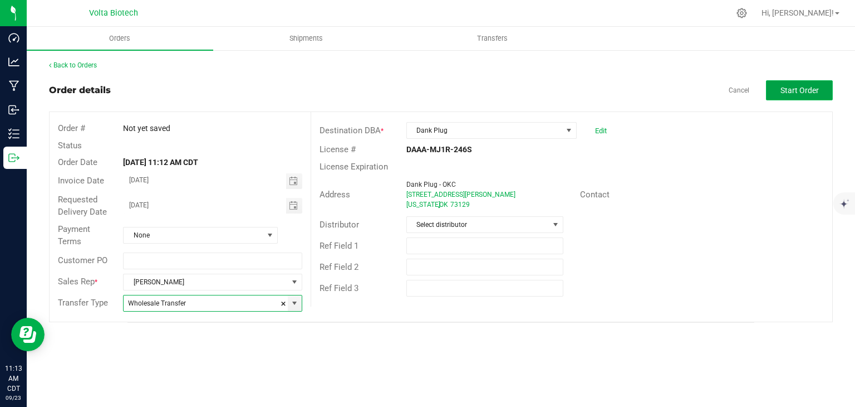
click at [793, 89] on span "Start Order" at bounding box center [800, 90] width 38 height 9
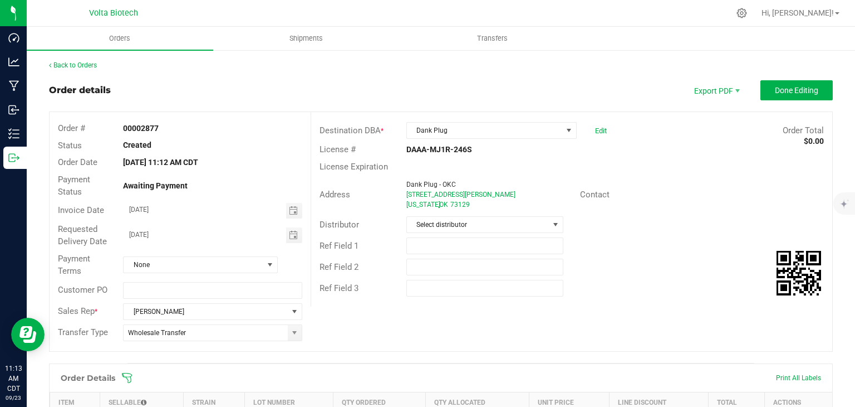
scroll to position [278, 0]
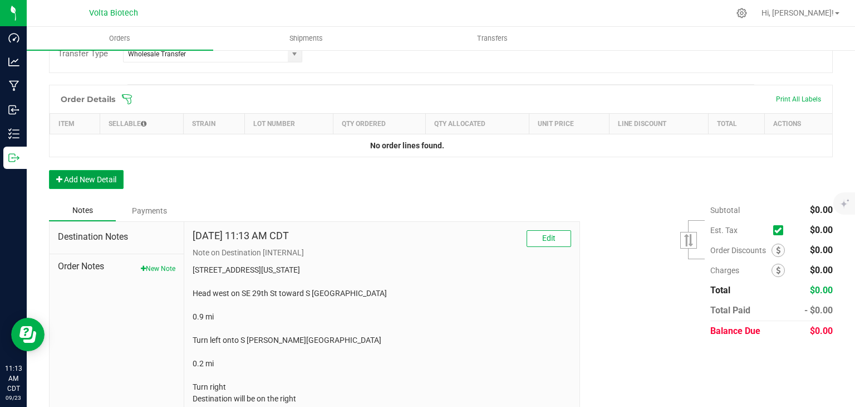
click at [109, 176] on button "Add New Detail" at bounding box center [86, 179] width 75 height 19
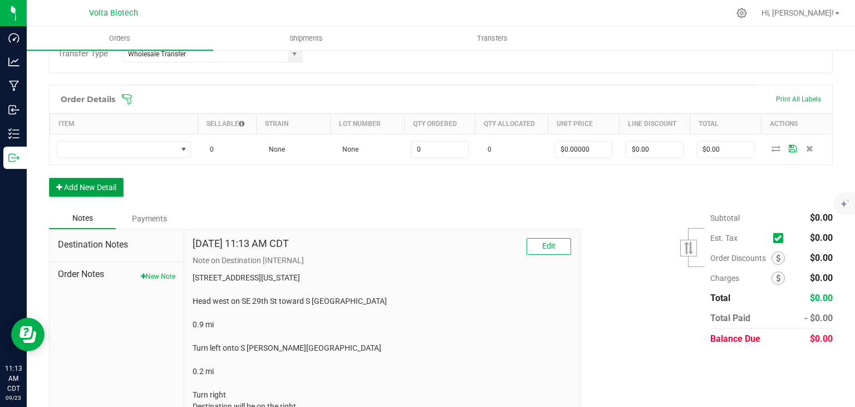
click at [105, 189] on button "Add New Detail" at bounding box center [86, 187] width 75 height 19
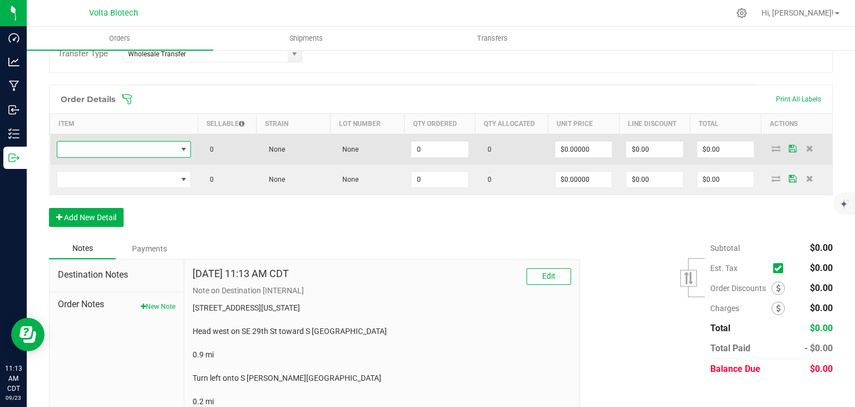
click at [180, 147] on span "NO DATA FOUND" at bounding box center [183, 149] width 9 height 9
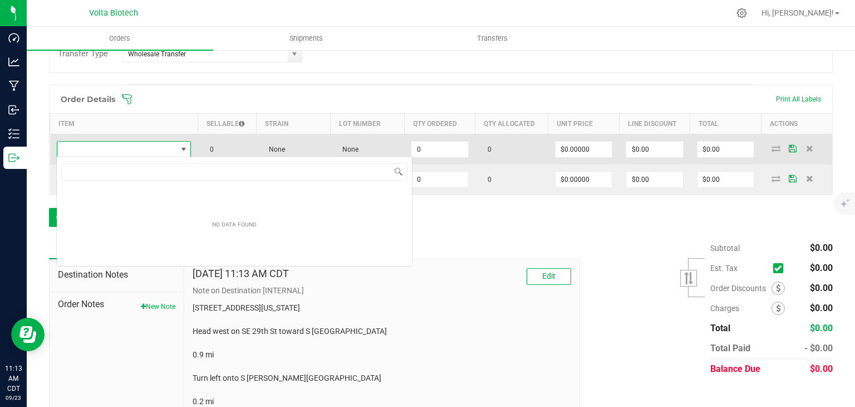
scroll to position [16, 133]
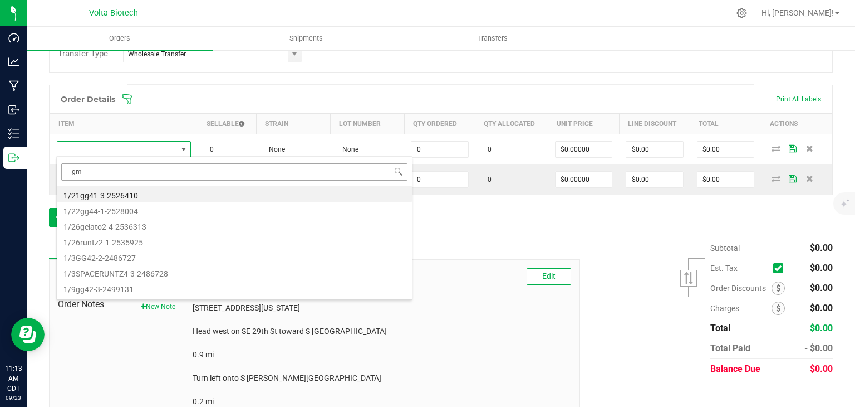
type input "gmo"
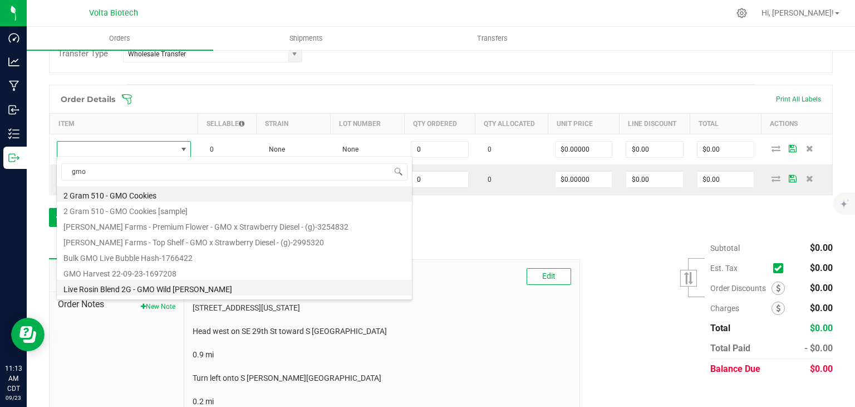
click at [169, 288] on li "Live Rosin Blend 2G - GMO Wild [PERSON_NAME]" at bounding box center [234, 288] width 355 height 16
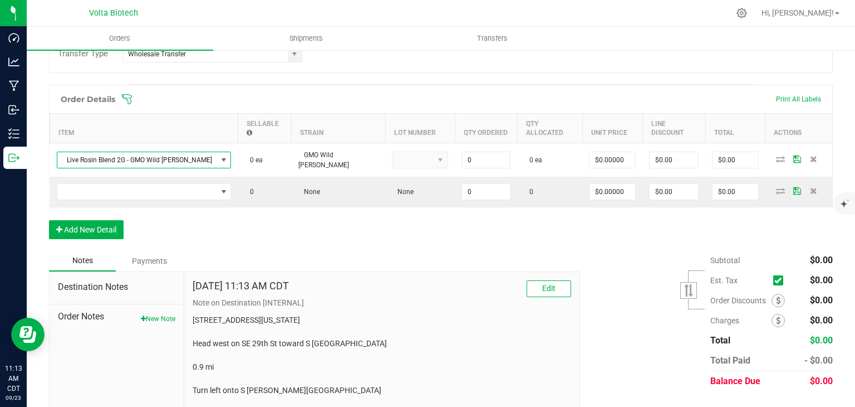
type input "0 ea"
type input "$14.50000"
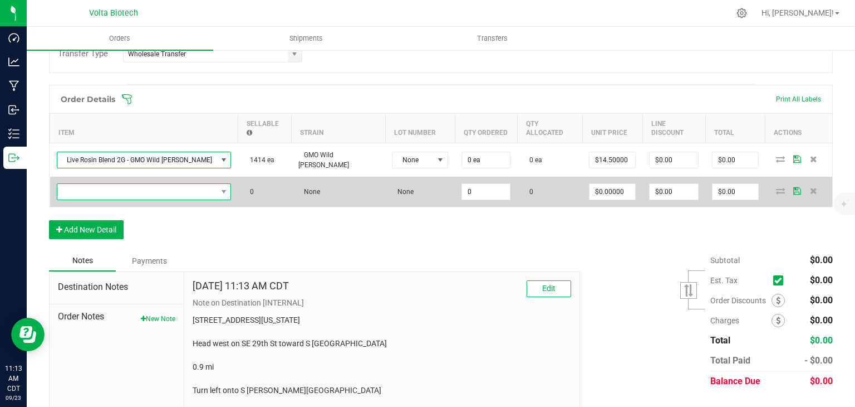
click at [170, 184] on span "NO DATA FOUND" at bounding box center [137, 192] width 160 height 16
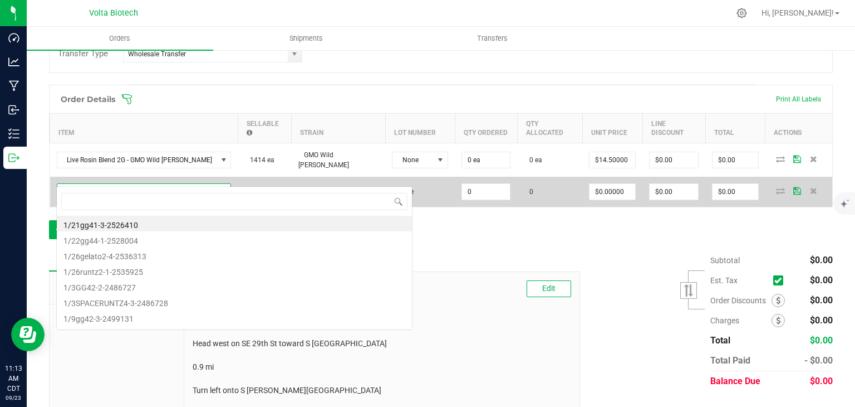
scroll to position [16, 143]
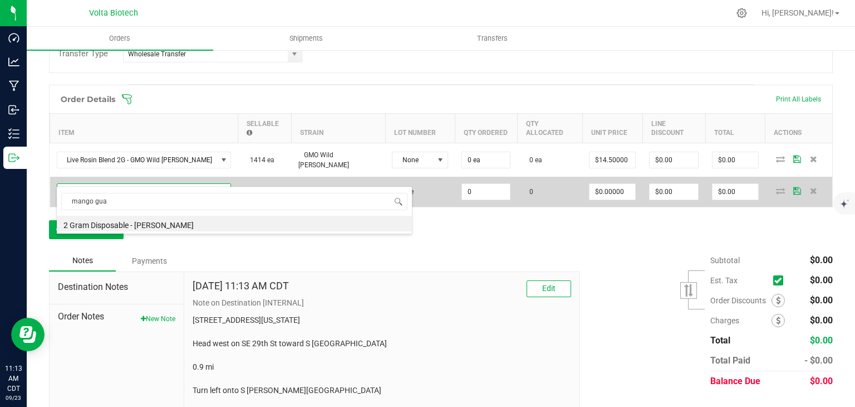
type input "mango guav"
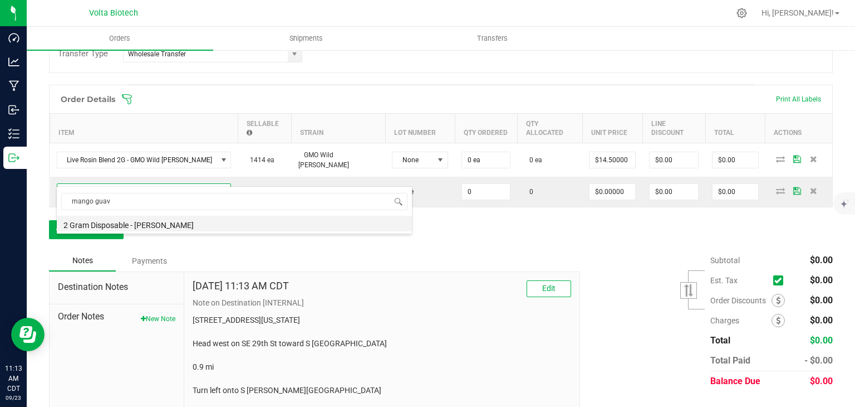
click at [212, 221] on li "2 Gram Disposable - [PERSON_NAME]" at bounding box center [234, 224] width 355 height 16
type input "0 ea"
type input "$12.50000"
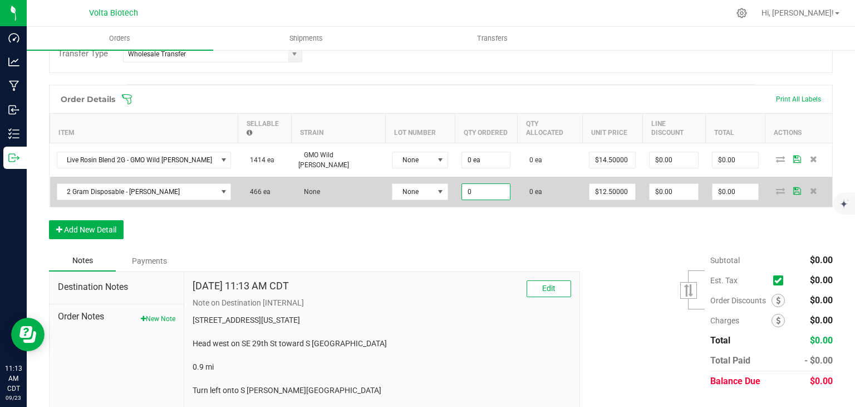
click at [462, 184] on input "0" at bounding box center [486, 192] width 48 height 16
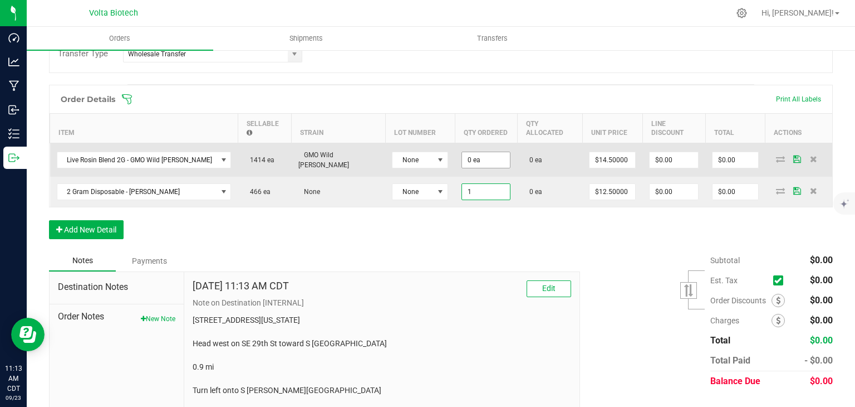
type input "1"
type input "0"
type input "1 ea"
type input "$12.50"
click at [462, 152] on input "0" at bounding box center [486, 160] width 48 height 16
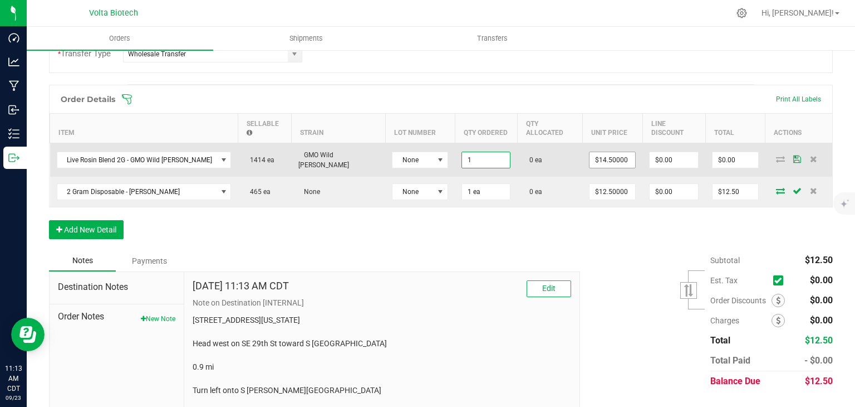
type input "1 ea"
type input "14.5"
type input "$14.50"
click at [590, 152] on input "14.5" at bounding box center [613, 160] width 46 height 16
type input "0"
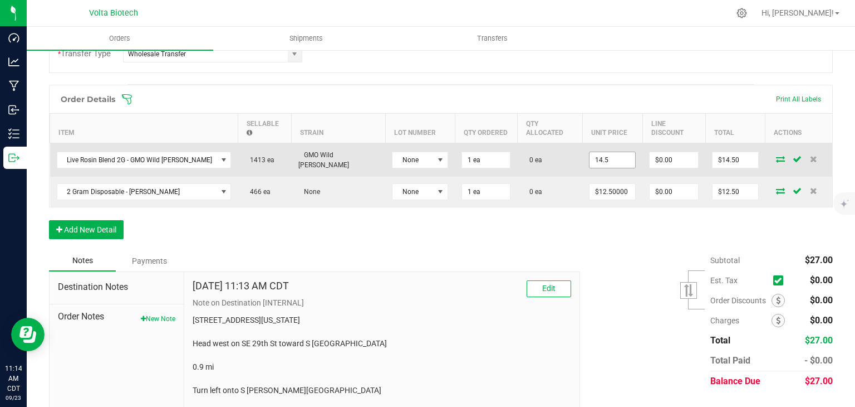
click at [590, 152] on input "14.5" at bounding box center [613, 160] width 46 height 16
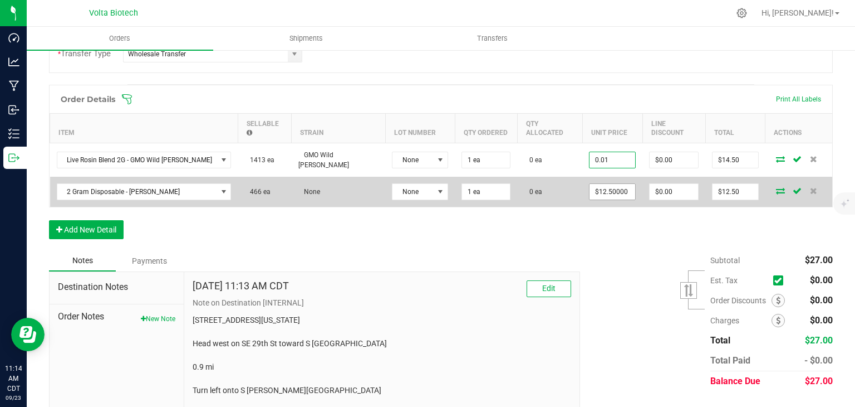
type input "0.01"
type input "12.5"
type input "$0.01000"
type input "$0.01"
click at [590, 184] on input "12.5" at bounding box center [613, 192] width 46 height 16
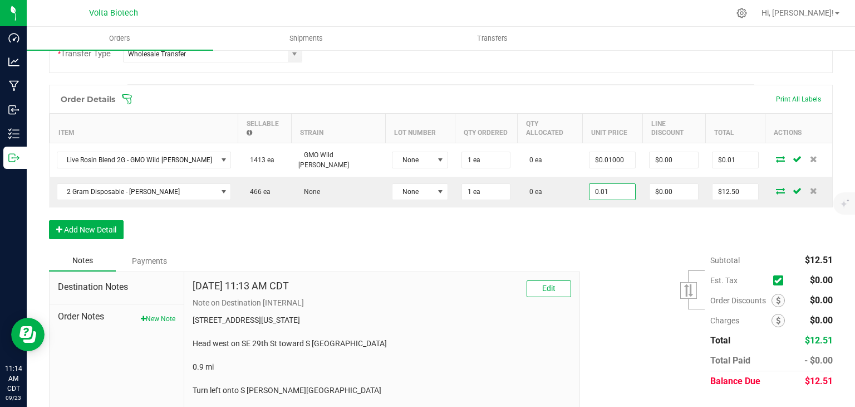
type input "$0.01000"
type input "$0.01"
click at [584, 224] on div "Order Details Print All Labels Item Sellable Strain Lot Number Qty Ordered Qty …" at bounding box center [441, 167] width 784 height 165
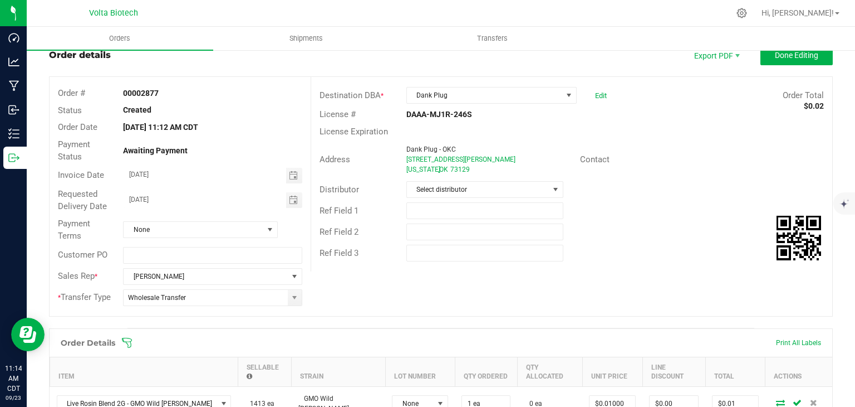
scroll to position [0, 0]
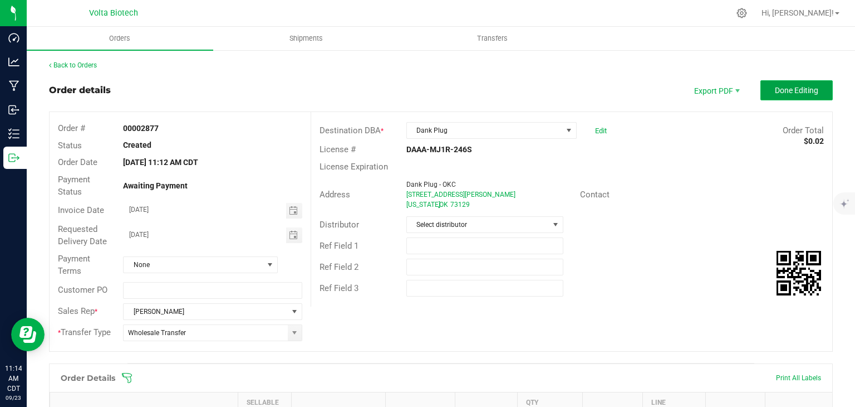
click at [775, 91] on span "Done Editing" at bounding box center [796, 90] width 43 height 9
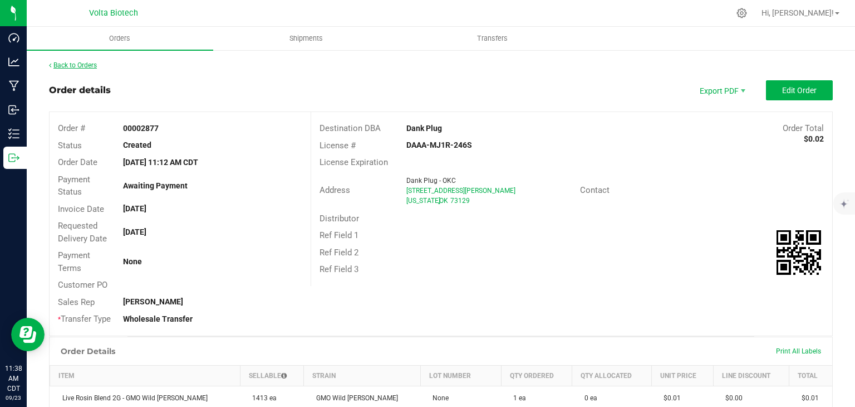
click at [63, 63] on link "Back to Orders" at bounding box center [73, 65] width 48 height 8
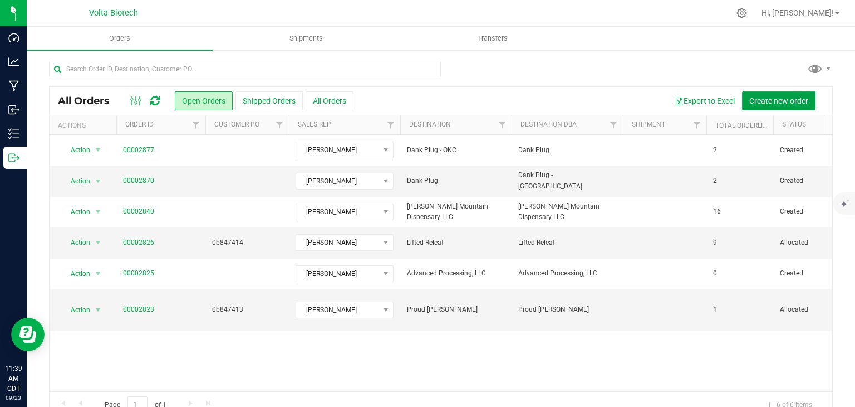
click at [753, 104] on span "Create new order" at bounding box center [779, 100] width 59 height 9
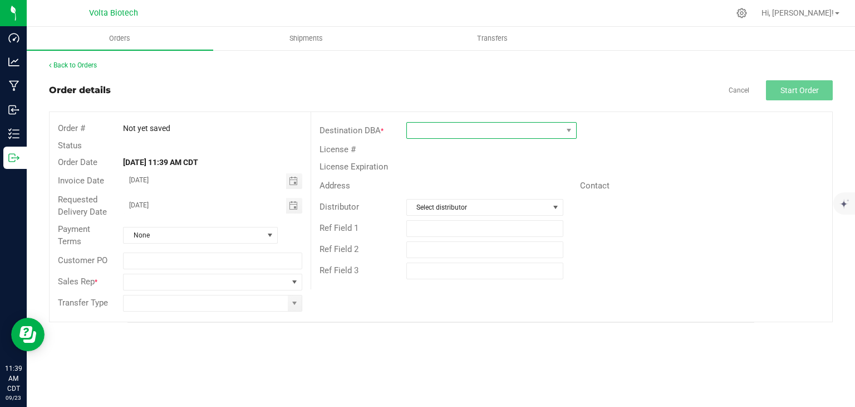
click at [557, 128] on span at bounding box center [484, 131] width 155 height 16
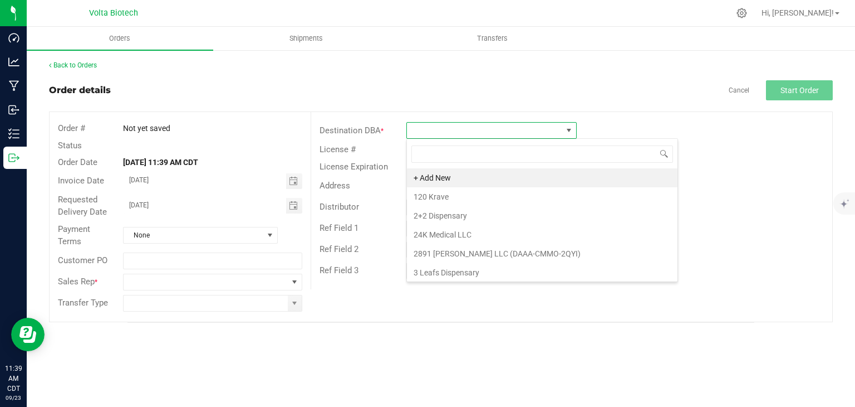
scroll to position [16, 170]
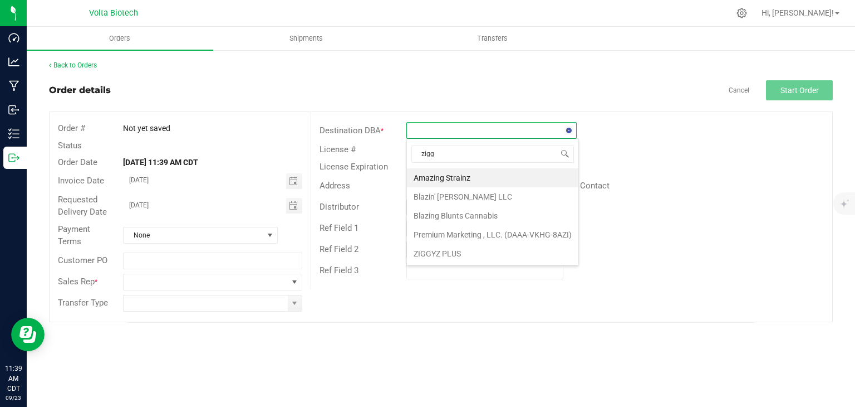
type input "ziggy"
click at [485, 177] on li "ZIGGYZ PLUS" at bounding box center [491, 177] width 169 height 19
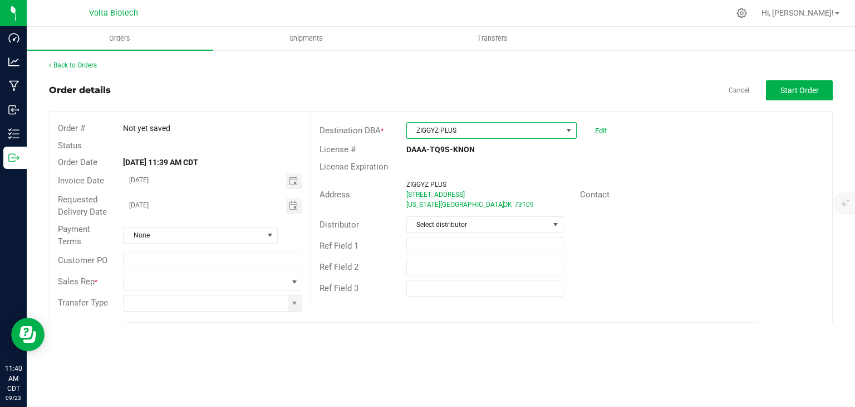
click at [563, 130] on span at bounding box center [570, 131] width 14 height 16
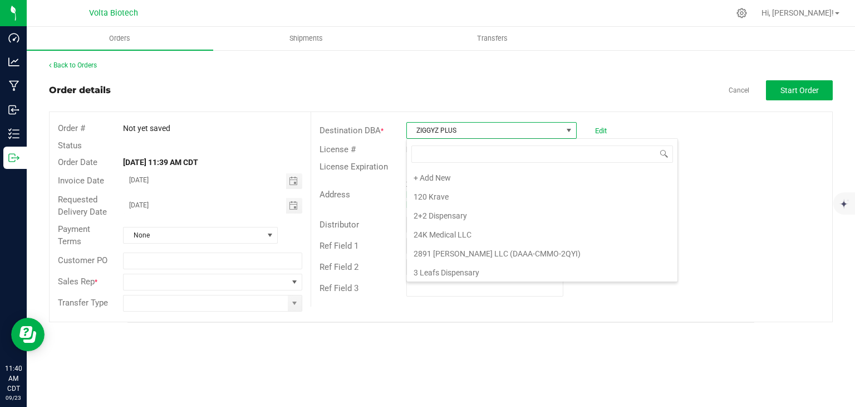
scroll to position [13307, 0]
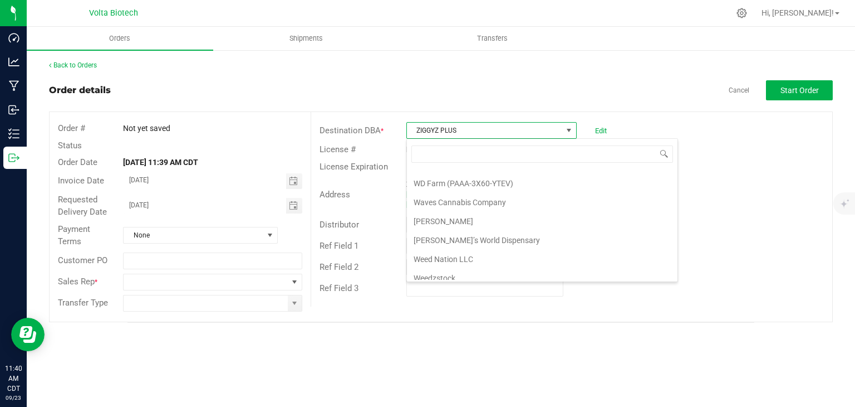
drag, startPoint x: 475, startPoint y: 128, endPoint x: 364, endPoint y: 148, distance: 112.2
click at [364, 148] on div "Destination DBA * ZIGGYZ PLUS Edit License # DAAA-TQ9S-KNON License Expiration …" at bounding box center [572, 209] width 522 height 194
click at [462, 123] on span "ZIGGYZ PLUS" at bounding box center [484, 131] width 155 height 16
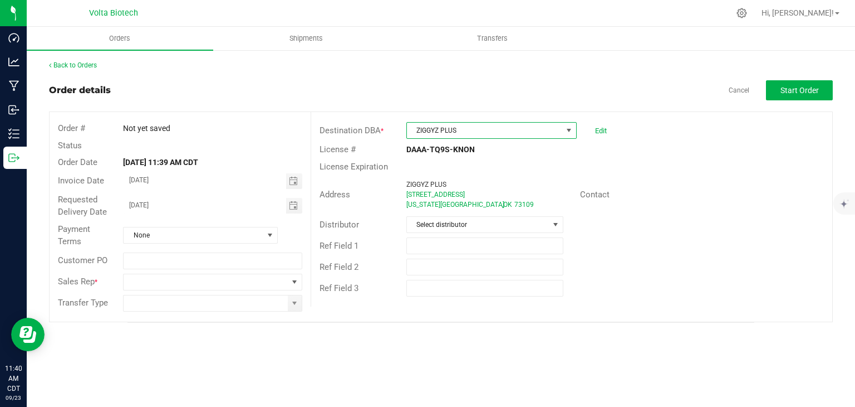
click at [476, 127] on span "ZIGGYZ PLUS" at bounding box center [484, 131] width 155 height 16
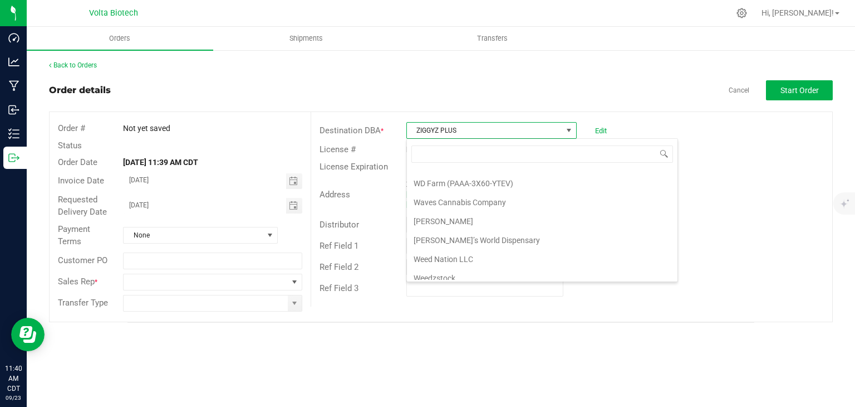
click at [465, 130] on span "ZIGGYZ PLUS" at bounding box center [484, 131] width 155 height 16
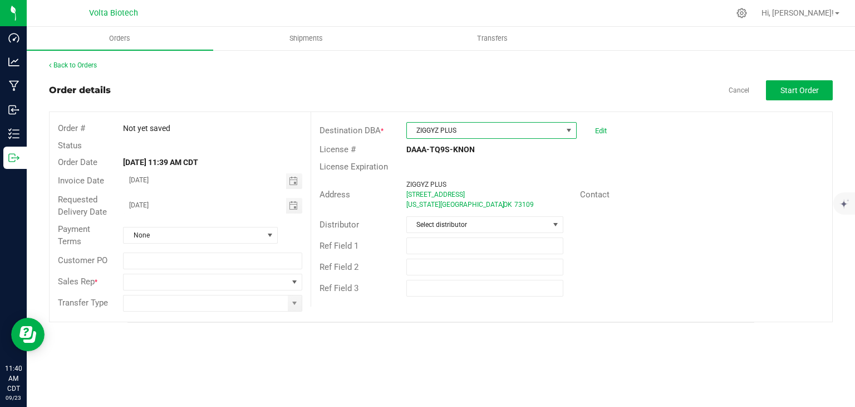
click at [465, 129] on span "ZIGGYZ PLUS" at bounding box center [484, 131] width 155 height 16
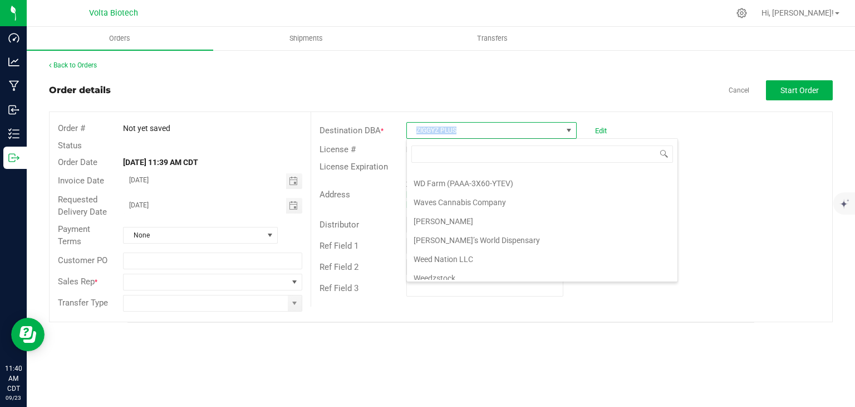
drag, startPoint x: 465, startPoint y: 129, endPoint x: 412, endPoint y: 130, distance: 52.9
click at [412, 130] on span "ZIGGYZ PLUS" at bounding box center [484, 131] width 155 height 16
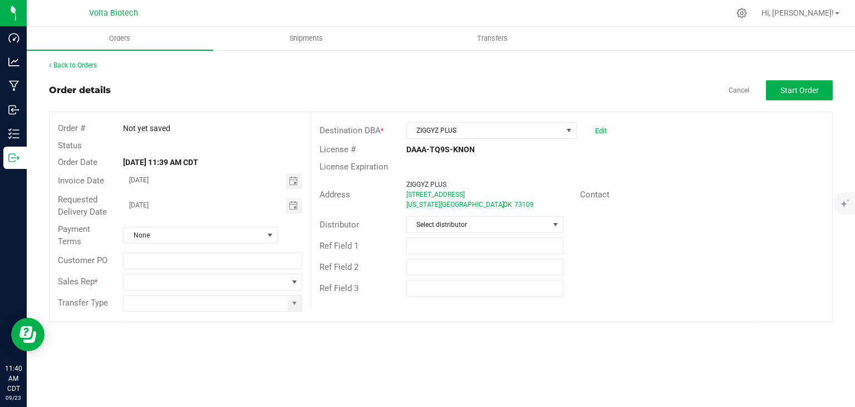
click at [633, 192] on div "Contact" at bounding box center [615, 194] width 87 height 13
click at [740, 88] on link "Cancel" at bounding box center [739, 90] width 21 height 9
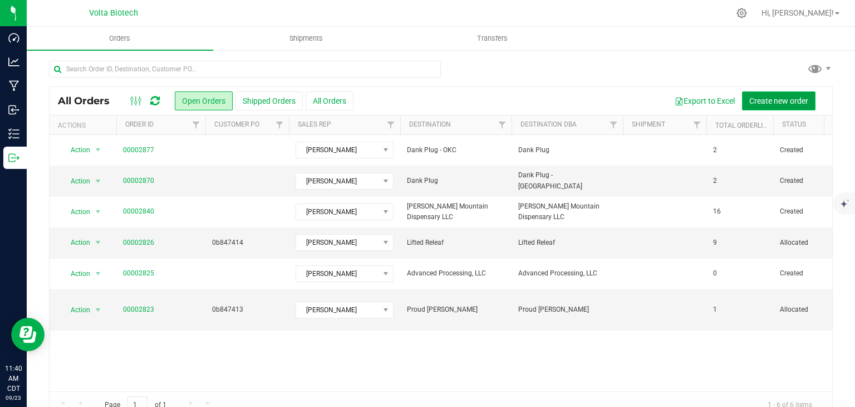
click at [753, 99] on span "Create new order" at bounding box center [779, 100] width 59 height 9
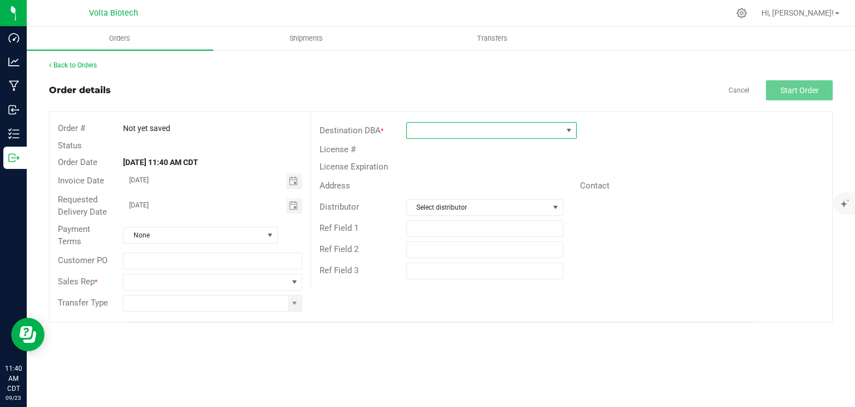
click at [554, 129] on span at bounding box center [484, 131] width 155 height 16
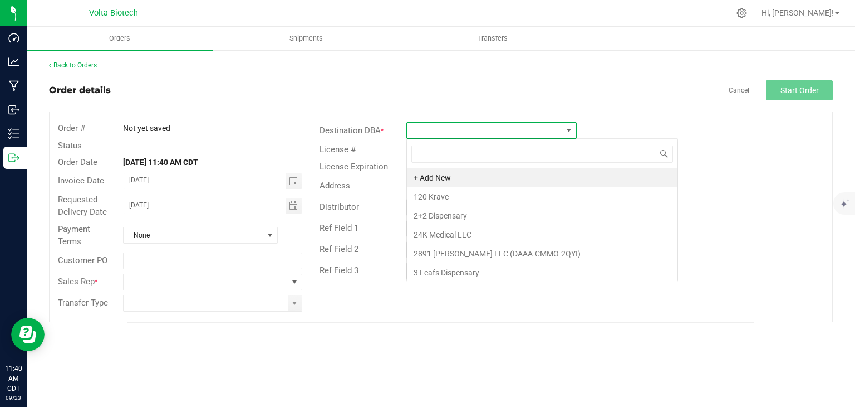
scroll to position [16, 170]
click at [567, 177] on li "+ Add New" at bounding box center [542, 177] width 271 height 19
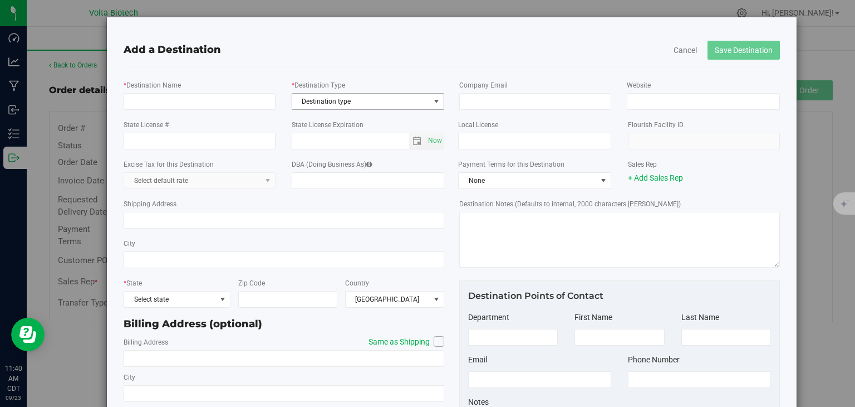
click at [423, 105] on span "Destination type" at bounding box center [361, 102] width 138 height 16
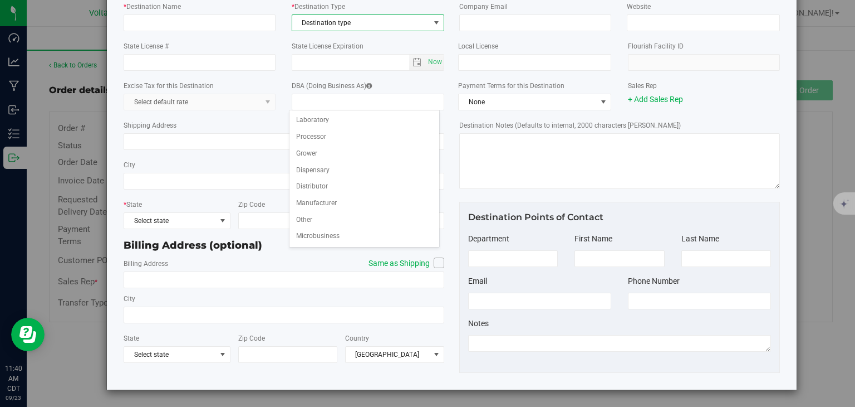
scroll to position [0, 0]
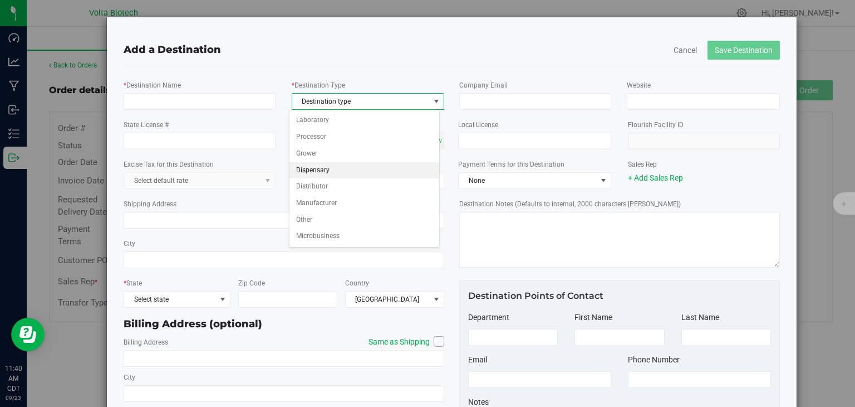
click at [357, 166] on li "Dispensary" at bounding box center [365, 170] width 150 height 17
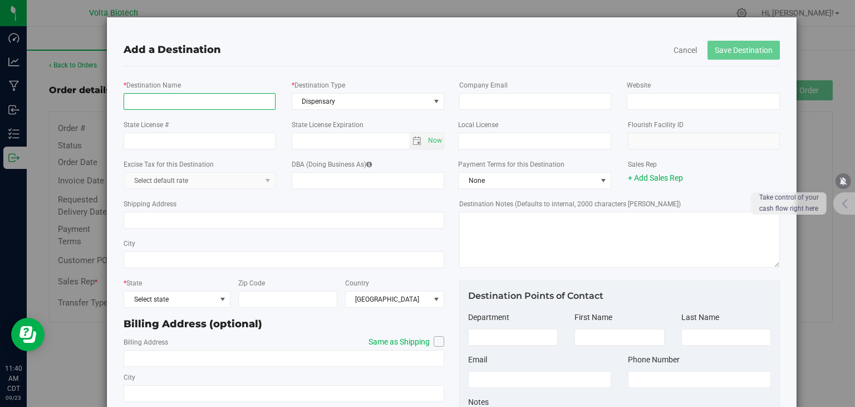
click at [139, 106] on input "* Destination Name" at bounding box center [200, 101] width 152 height 17
paste input "NICE LEAF LLC"
type input "NICE LEAF LLC"
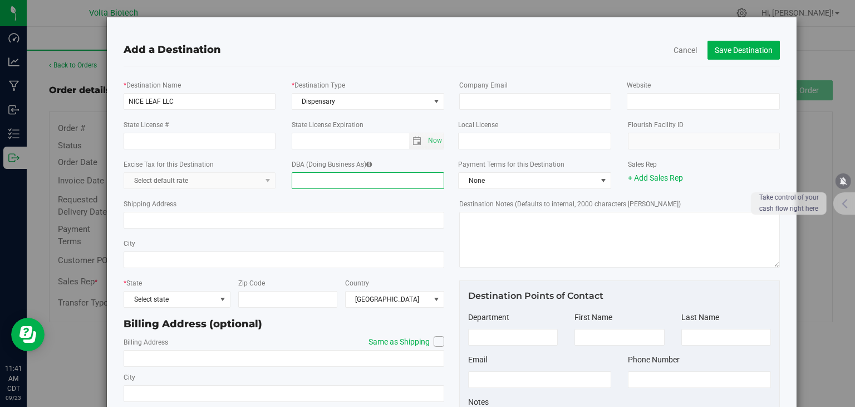
click at [395, 186] on input "DBA (Doing Business As)" at bounding box center [368, 180] width 153 height 17
type input "Ziggyz Plus - Yukon"
click at [159, 140] on input "State License #" at bounding box center [200, 141] width 152 height 17
paste input "DAAA-KXKX-BDPT"
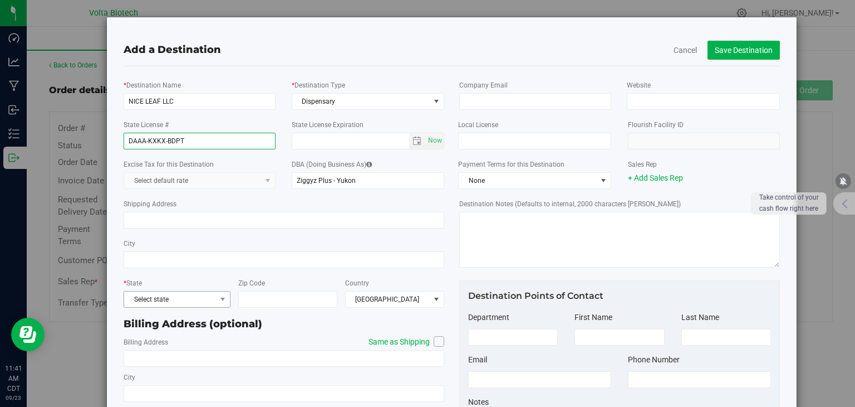
type input "DAAA-KXKX-BDPT"
click at [203, 301] on span "Select state" at bounding box center [170, 299] width 92 height 16
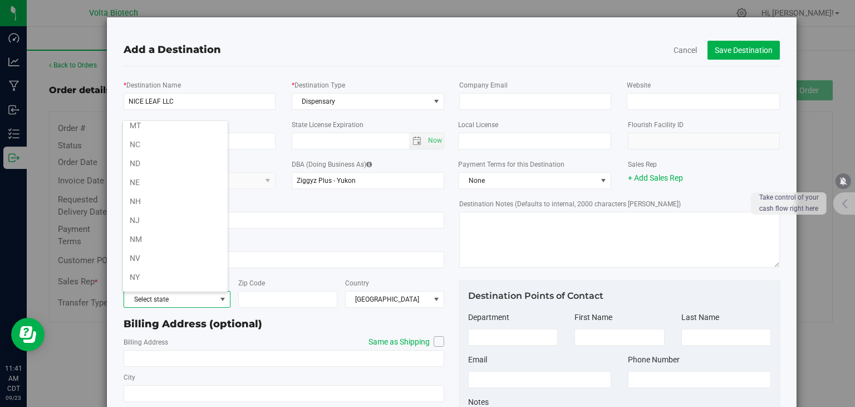
scroll to position [613, 0]
click at [187, 194] on li "OK" at bounding box center [175, 201] width 105 height 19
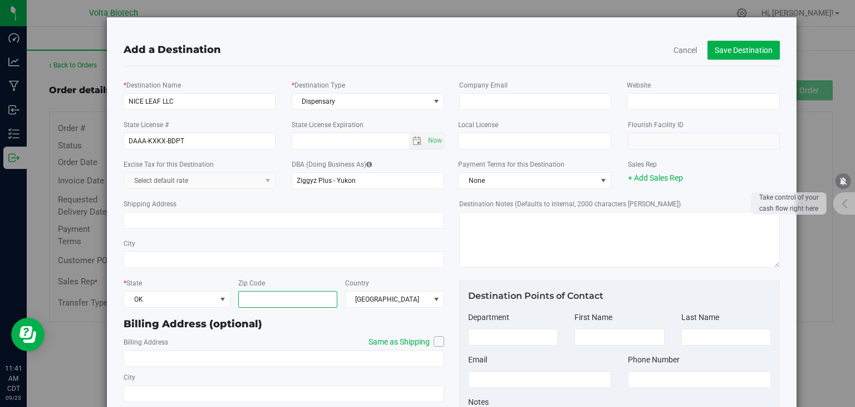
click at [301, 301] on input "Zip Code" at bounding box center [287, 299] width 99 height 17
type input "73099"
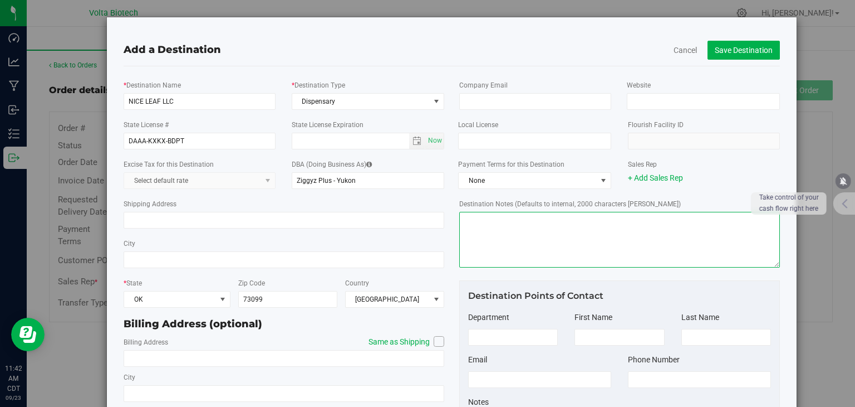
click at [561, 222] on textarea "Destination Notes (Defaults to internal, 2000 characters [PERSON_NAME])" at bounding box center [619, 240] width 321 height 56
paste textarea "[STREET_ADDRESS][US_STATE]  Get on I-40 W from SE [GEOGRAPHIC_DATA][PERSON_NAM…"
type textarea "[STREET_ADDRESS][US_STATE]  Get on I-40 W from SE [GEOGRAPHIC_DATA][PERSON_NAM…"
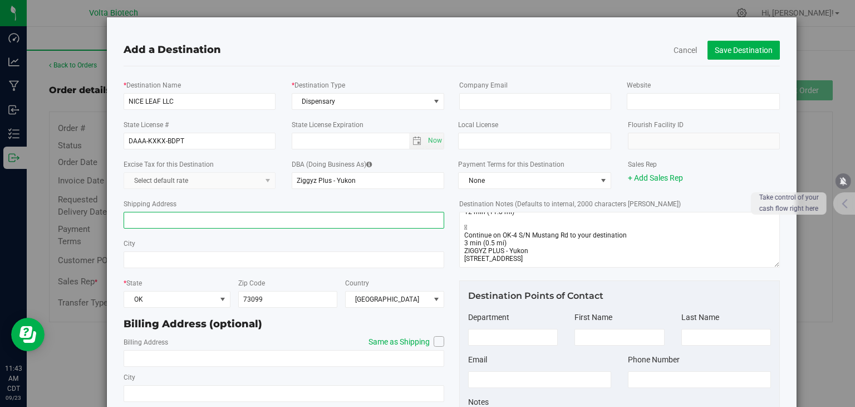
paste input "[STREET_ADDRESS]"
type input "[STREET_ADDRESS]"
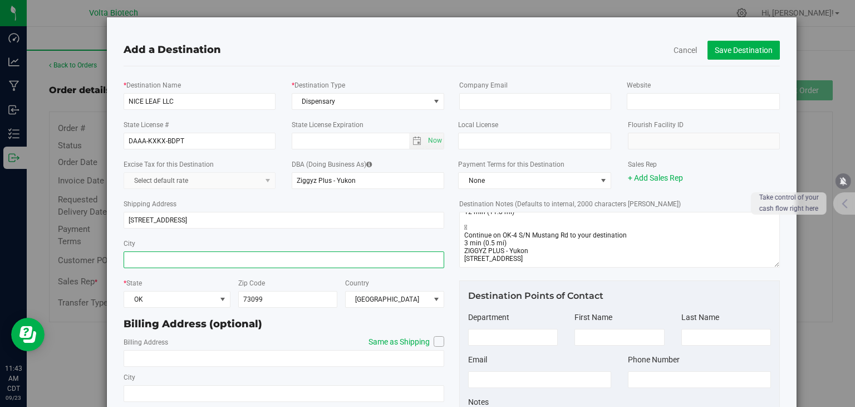
click at [309, 256] on input "City" at bounding box center [284, 259] width 321 height 17
type input "Yukon"
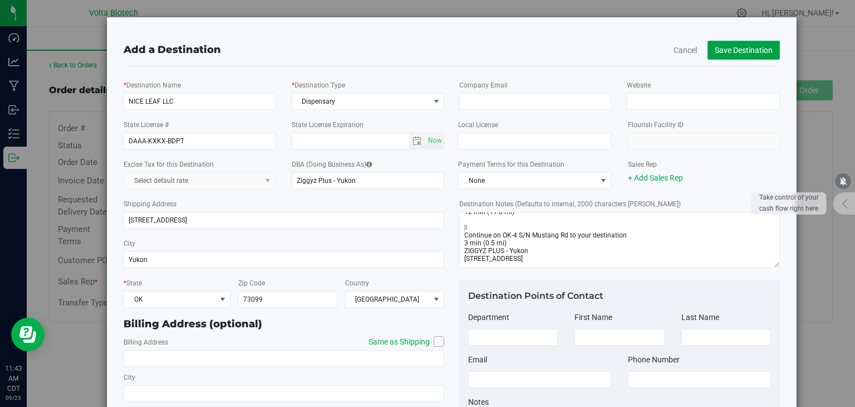
click at [735, 45] on button "Save Destination" at bounding box center [744, 50] width 72 height 19
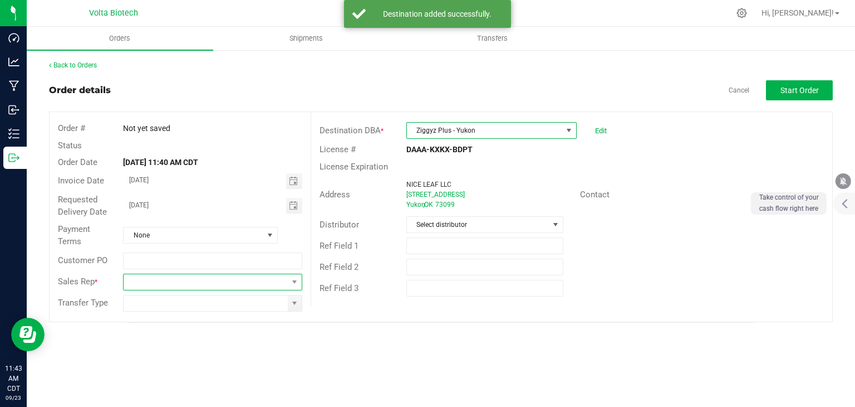
click at [275, 283] on span at bounding box center [206, 282] width 164 height 16
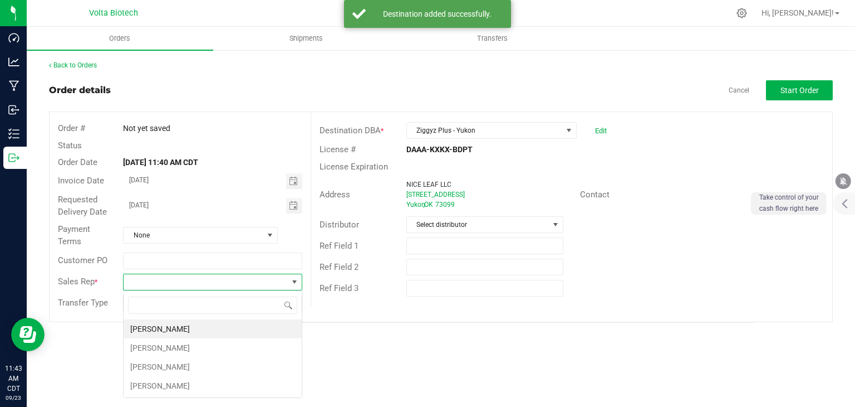
scroll to position [16, 179]
click at [256, 361] on li "[PERSON_NAME]" at bounding box center [213, 366] width 178 height 19
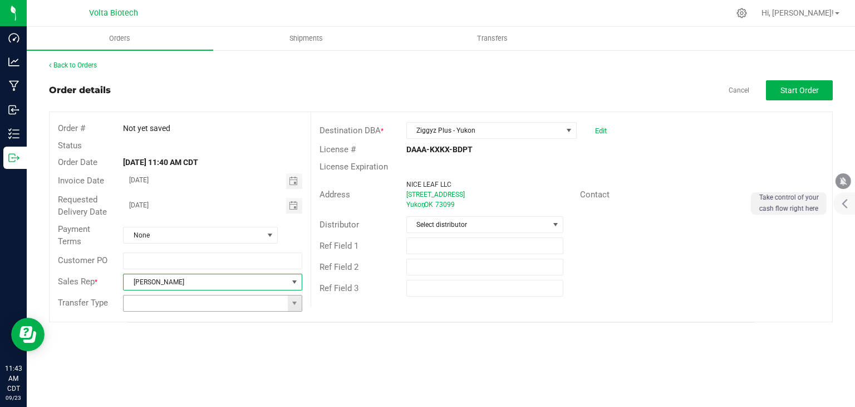
click at [288, 306] on span at bounding box center [295, 303] width 14 height 16
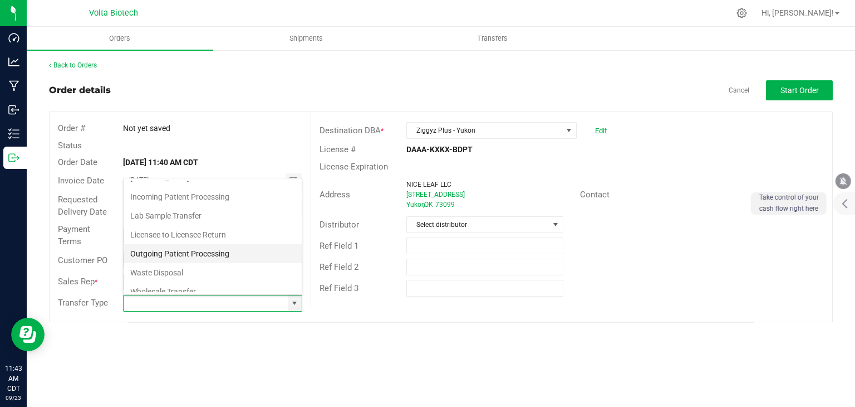
scroll to position [19, 0]
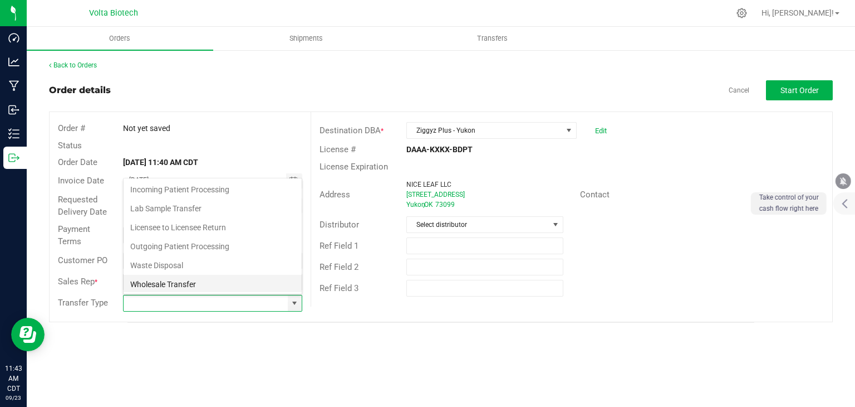
click at [269, 283] on li "Wholesale Transfer" at bounding box center [213, 284] width 178 height 19
type input "Wholesale Transfer"
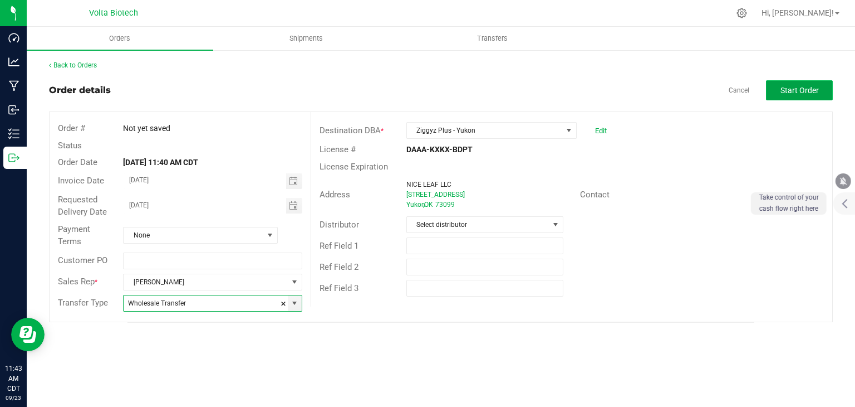
click at [809, 88] on span "Start Order" at bounding box center [800, 90] width 38 height 9
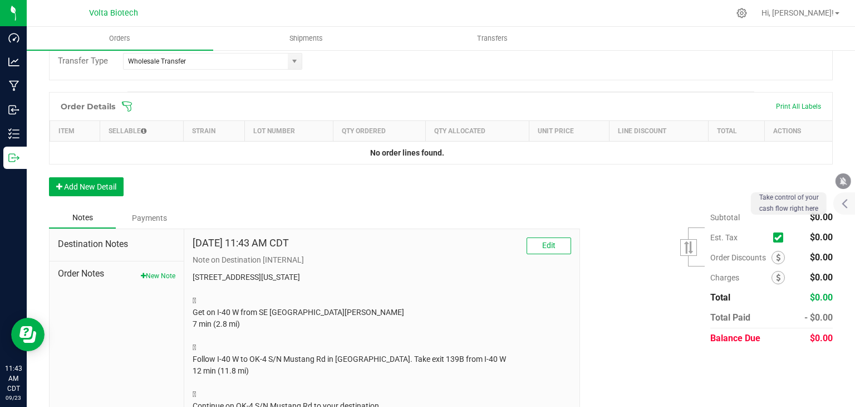
scroll to position [278, 0]
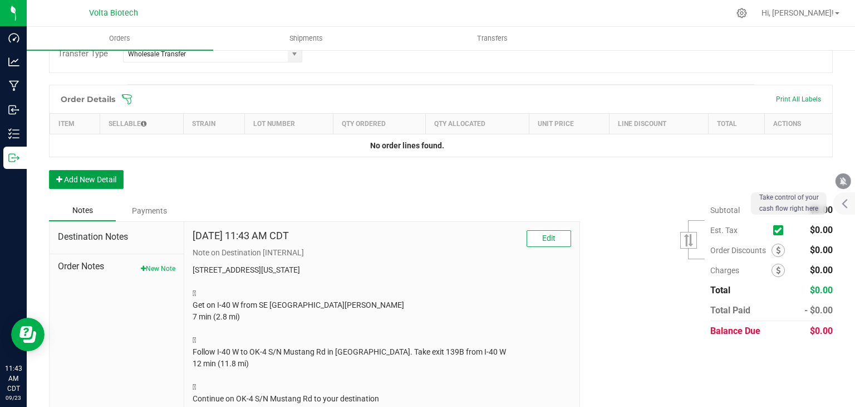
click at [115, 177] on button "Add New Detail" at bounding box center [86, 179] width 75 height 19
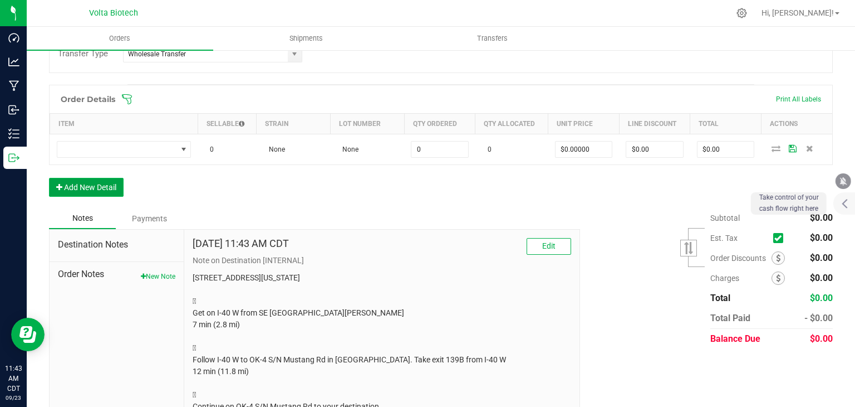
click at [105, 188] on button "Add New Detail" at bounding box center [86, 187] width 75 height 19
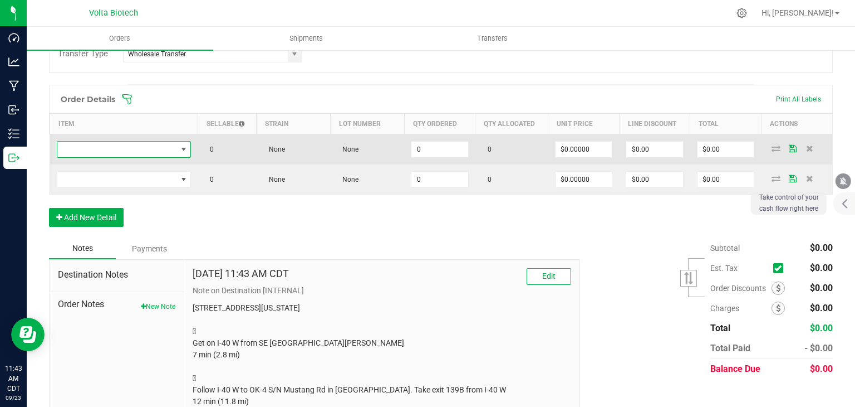
click at [185, 145] on span "NO DATA FOUND" at bounding box center [183, 149] width 9 height 9
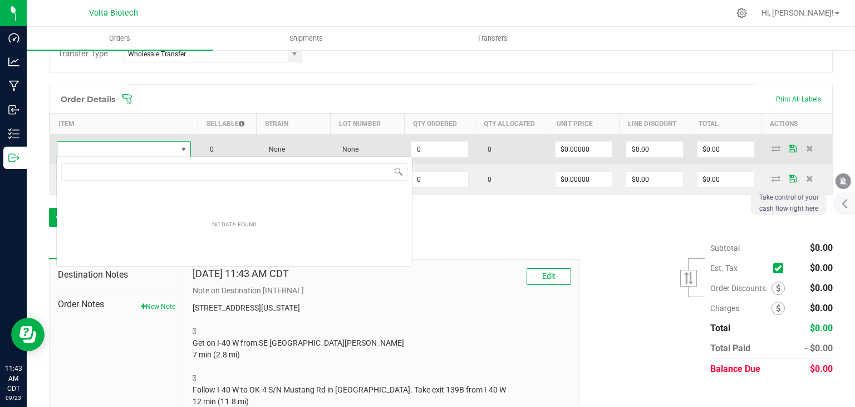
scroll to position [16, 133]
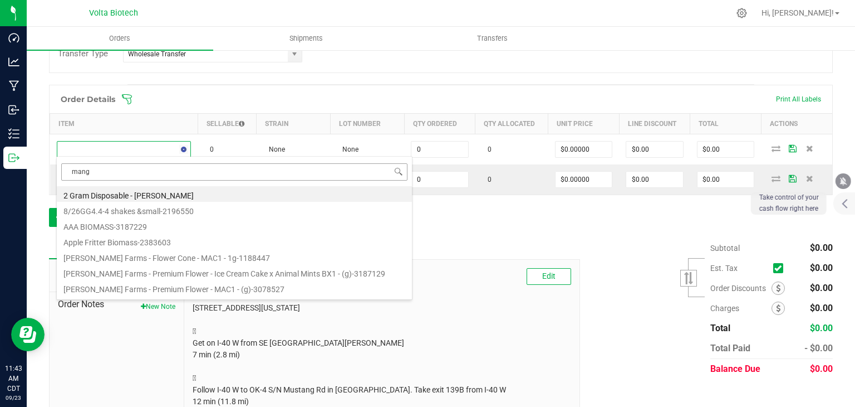
type input "mango"
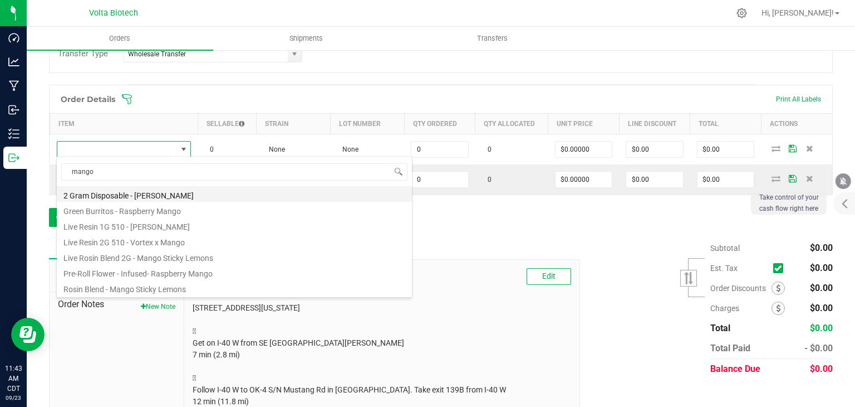
click at [146, 194] on li "2 Gram Disposable - [PERSON_NAME]" at bounding box center [234, 194] width 355 height 16
type input "0 ea"
type input "$12.50000"
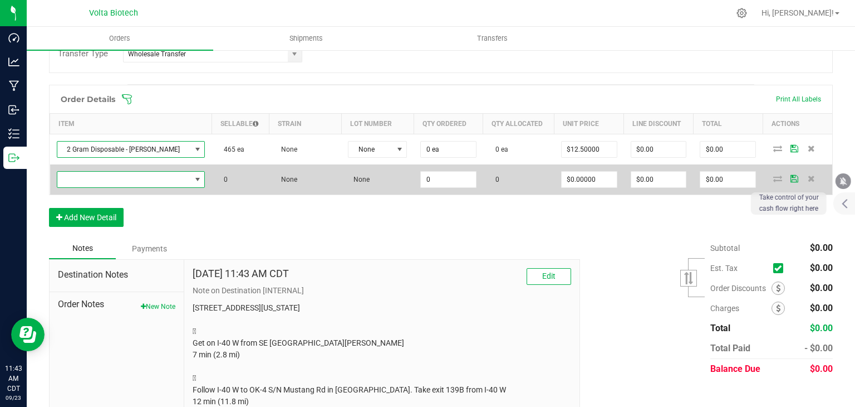
click at [193, 175] on span "NO DATA FOUND" at bounding box center [197, 179] width 9 height 9
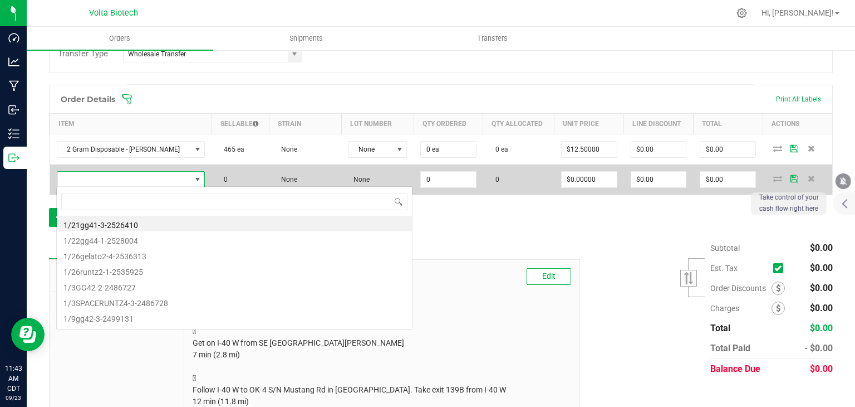
scroll to position [16, 136]
type input "star"
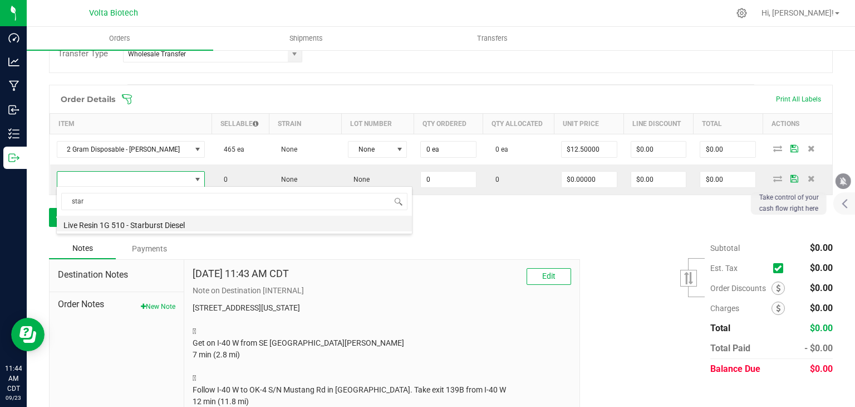
click at [227, 225] on li "Live Resin 1G 510 - Starburst Diesel" at bounding box center [234, 224] width 355 height 16
type input "0 ea"
type input "$6.00000"
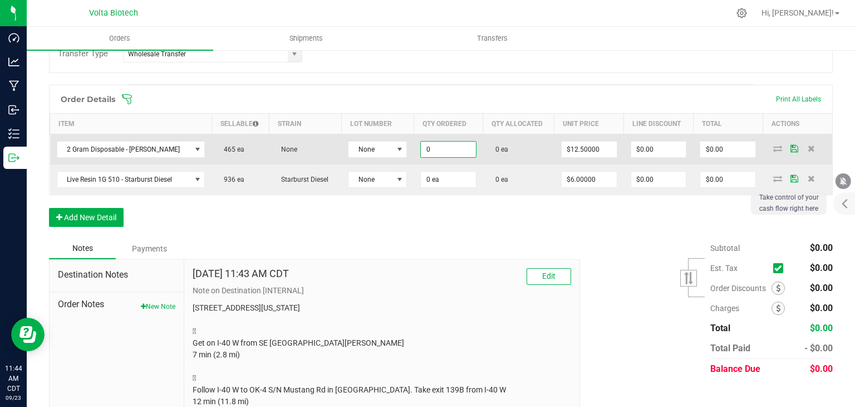
click at [432, 148] on input "0" at bounding box center [448, 149] width 55 height 16
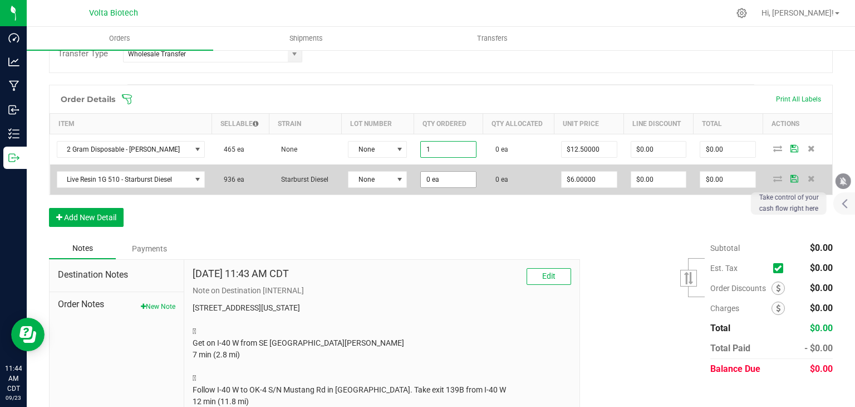
type input "1 ea"
type input "$12.50"
click at [428, 177] on input "0" at bounding box center [448, 180] width 55 height 16
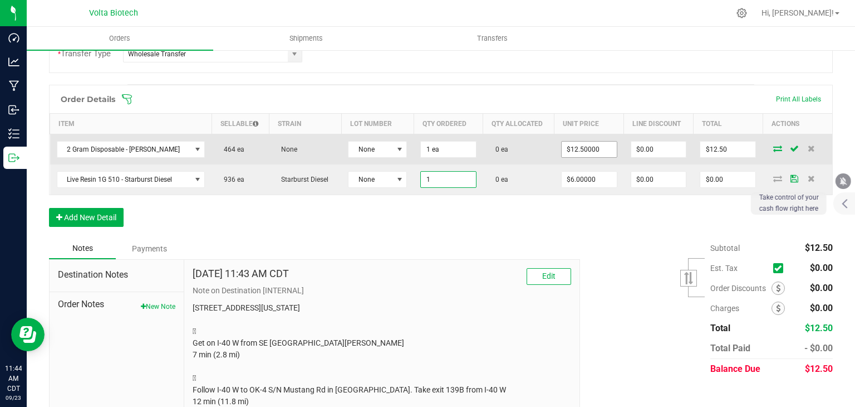
type input "1 ea"
type input "$6.00"
click at [578, 149] on input "12.5" at bounding box center [589, 149] width 55 height 16
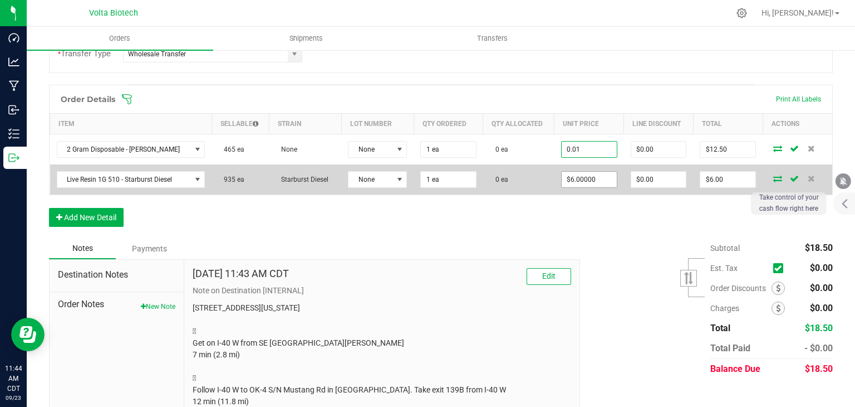
type input "$0.01000"
type input "$0.01"
click at [575, 181] on input "6" at bounding box center [589, 180] width 55 height 16
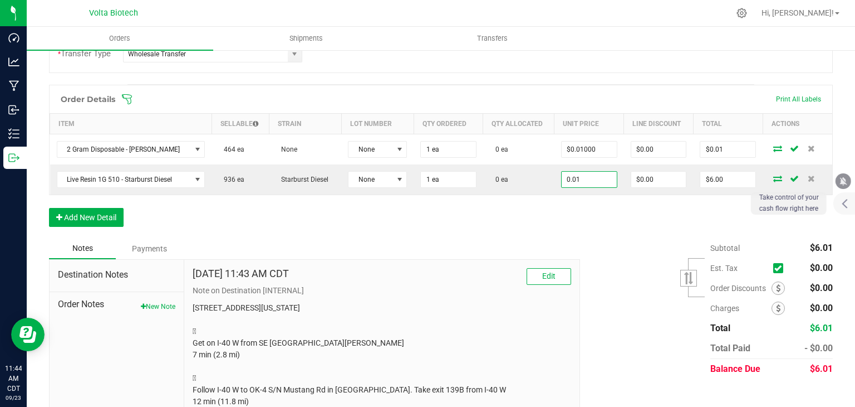
type input "$0.01000"
type input "$0.01"
click at [595, 208] on div "Order Details Print All Labels Item Sellable Strain Lot Number Qty Ordered Qty …" at bounding box center [441, 161] width 784 height 153
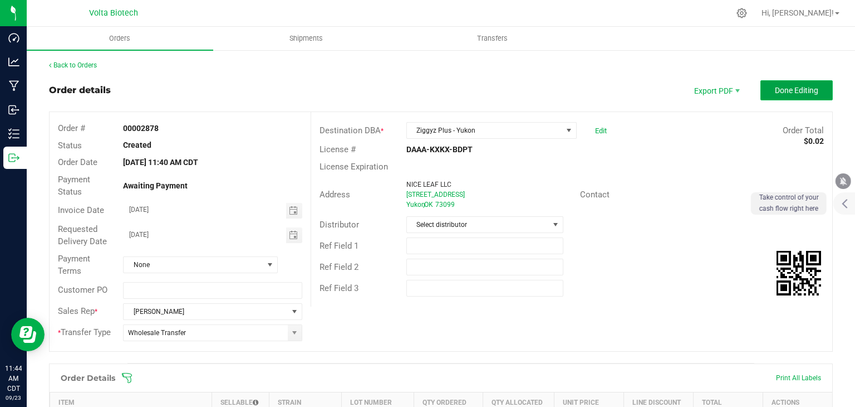
click at [805, 92] on span "Done Editing" at bounding box center [796, 90] width 43 height 9
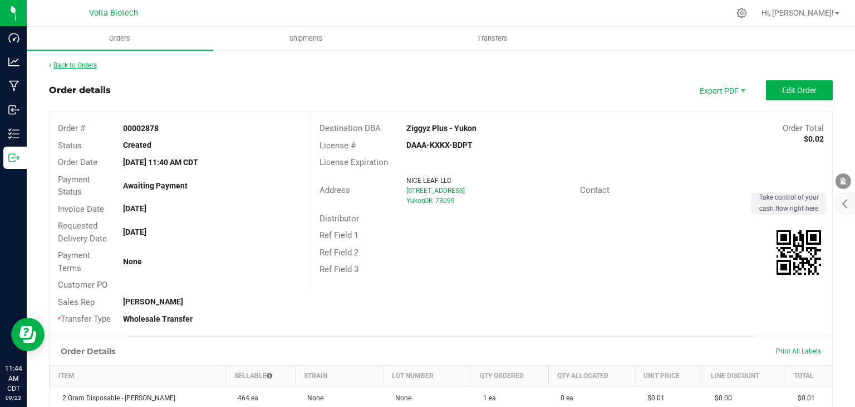
click at [67, 61] on link "Back to Orders" at bounding box center [73, 65] width 48 height 8
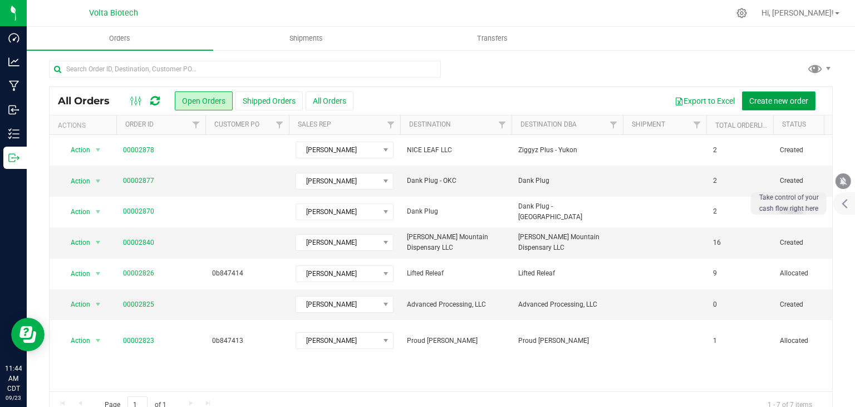
click at [773, 103] on span "Create new order" at bounding box center [779, 100] width 59 height 9
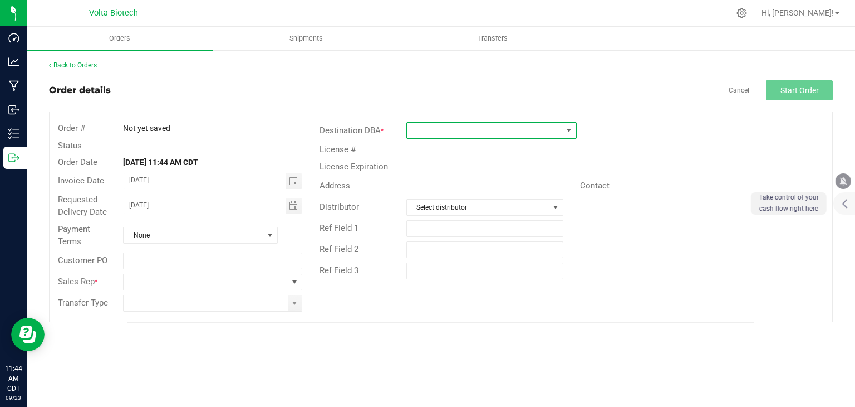
click at [446, 132] on span at bounding box center [484, 131] width 155 height 16
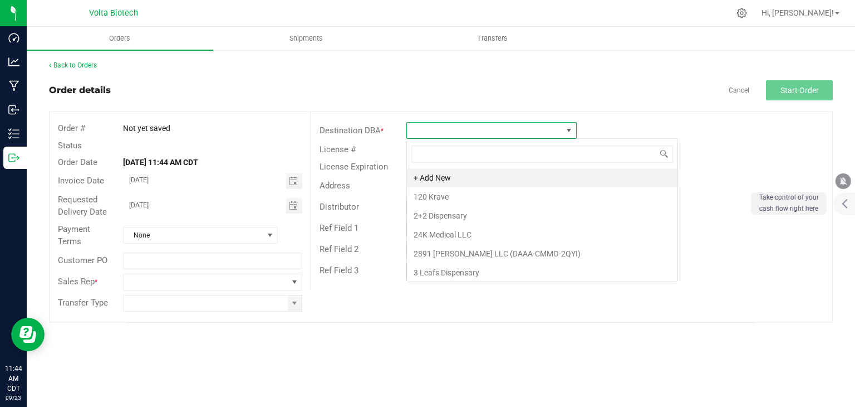
scroll to position [16, 170]
type input "elevate"
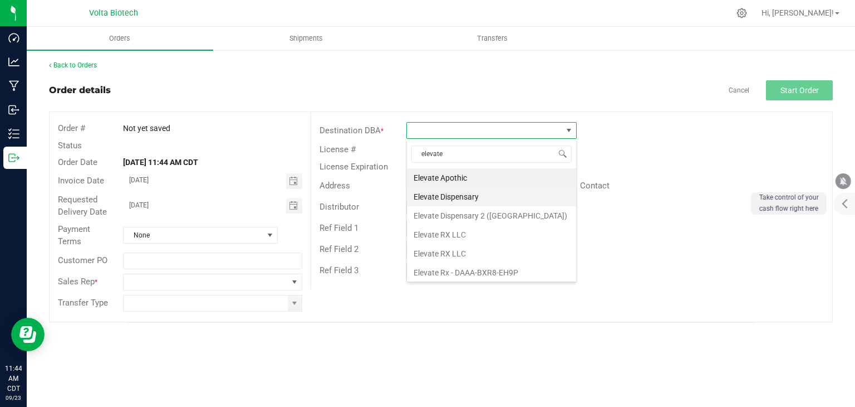
click at [497, 198] on li "Elevate Dispensary" at bounding box center [491, 196] width 169 height 19
